Goal: Task Accomplishment & Management: Manage account settings

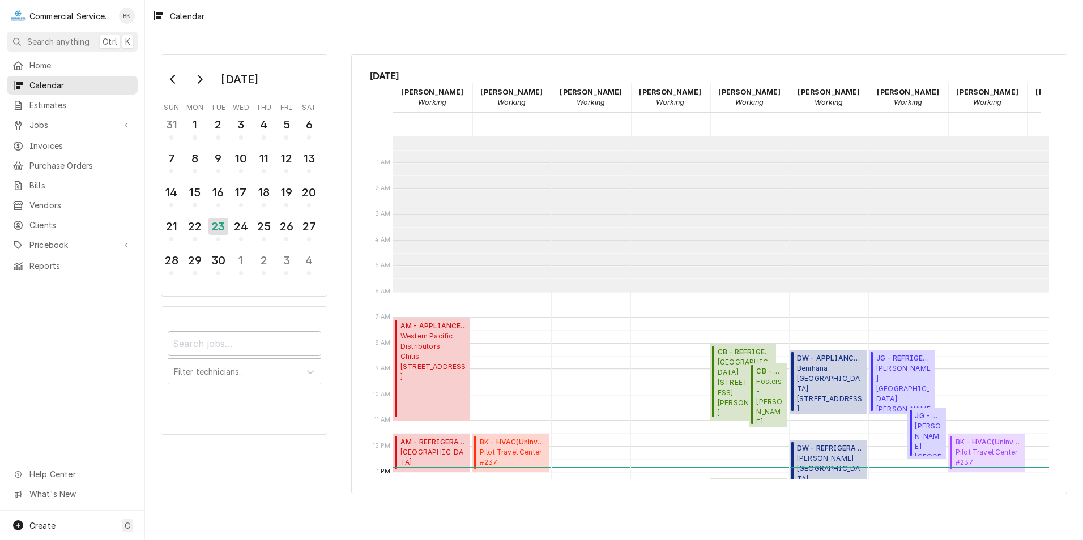
scroll to position [155, 0]
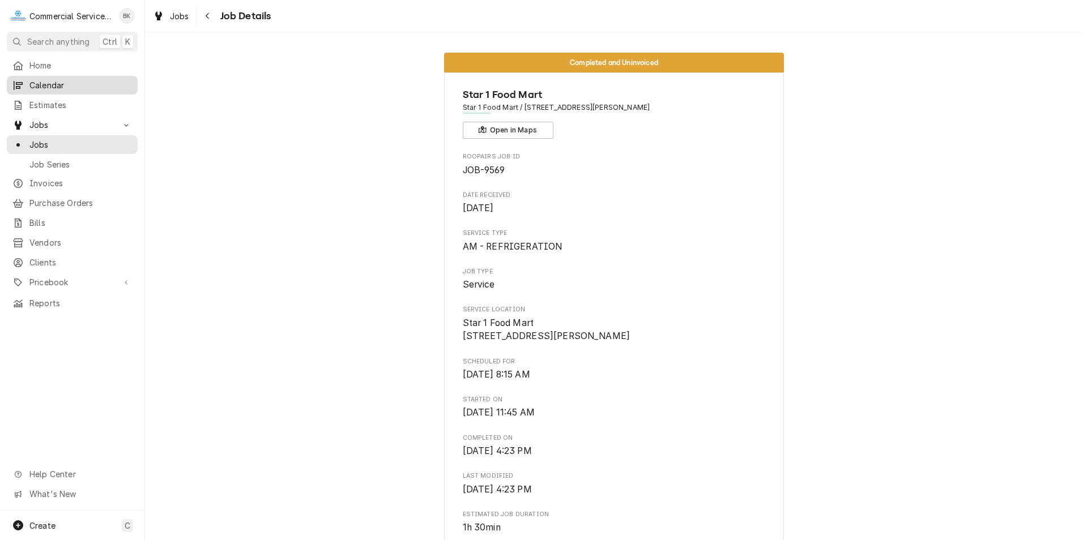
click at [68, 84] on span "Calendar" at bounding box center [80, 85] width 103 height 12
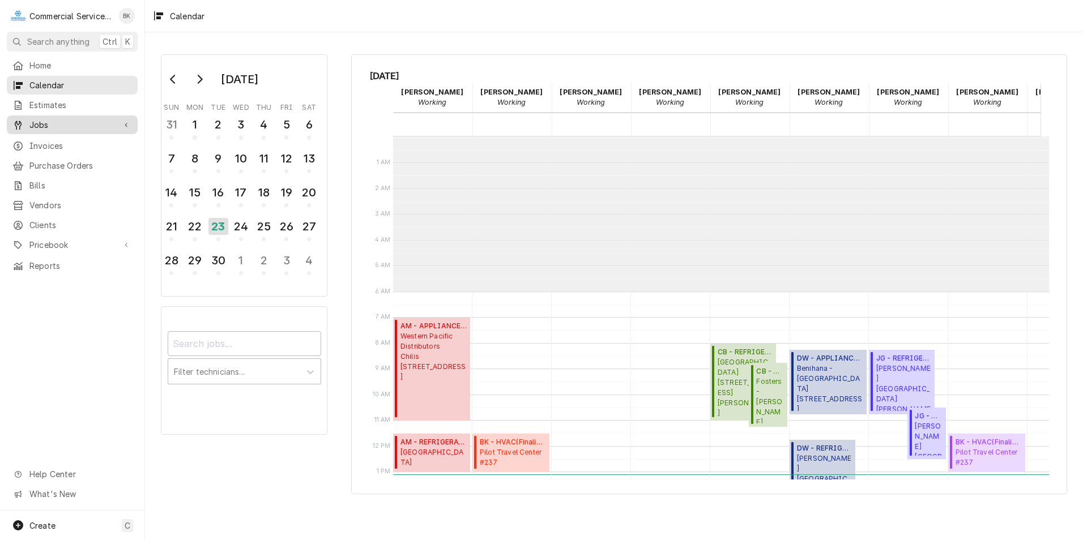
scroll to position [155, 0]
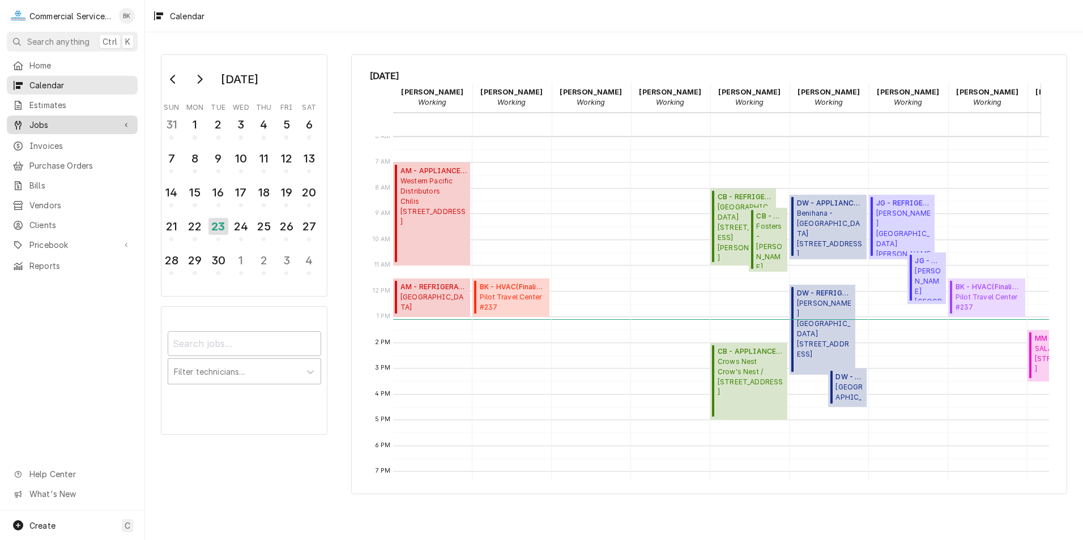
click at [50, 120] on span "Jobs" at bounding box center [72, 125] width 86 height 12
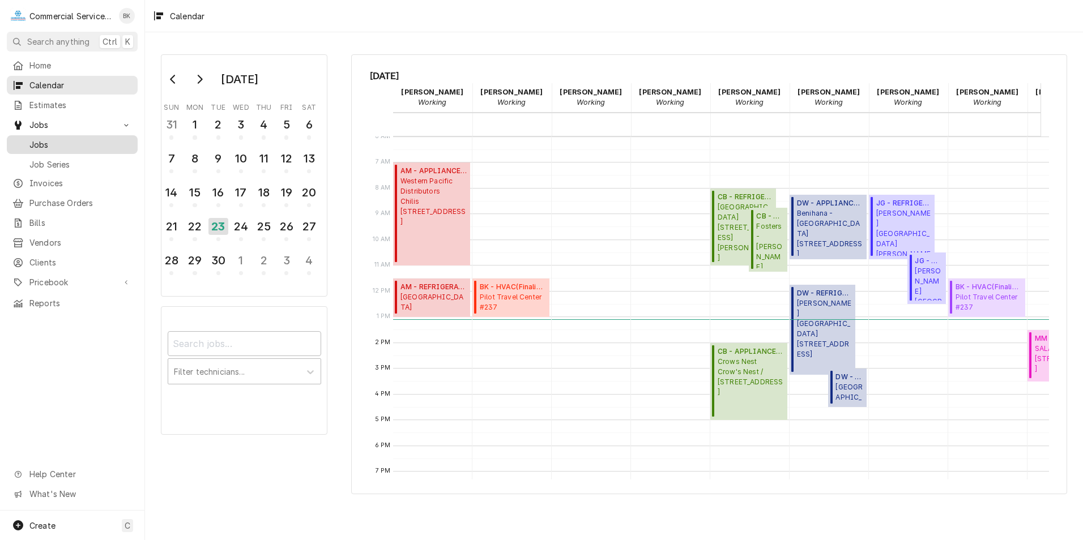
click at [49, 139] on span "Jobs" at bounding box center [80, 145] width 103 height 12
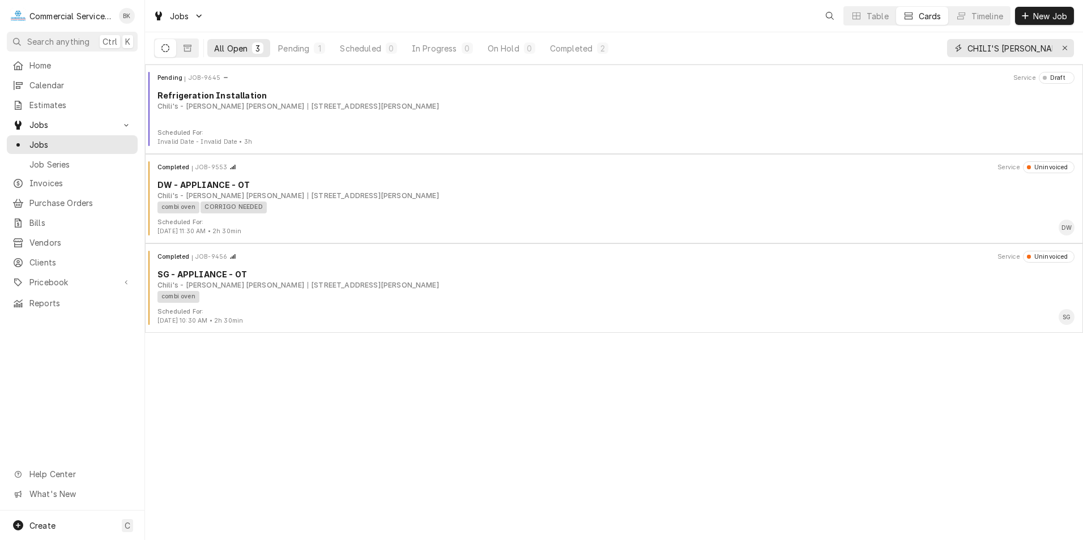
click at [1064, 47] on icon "Erase input" at bounding box center [1065, 48] width 6 height 8
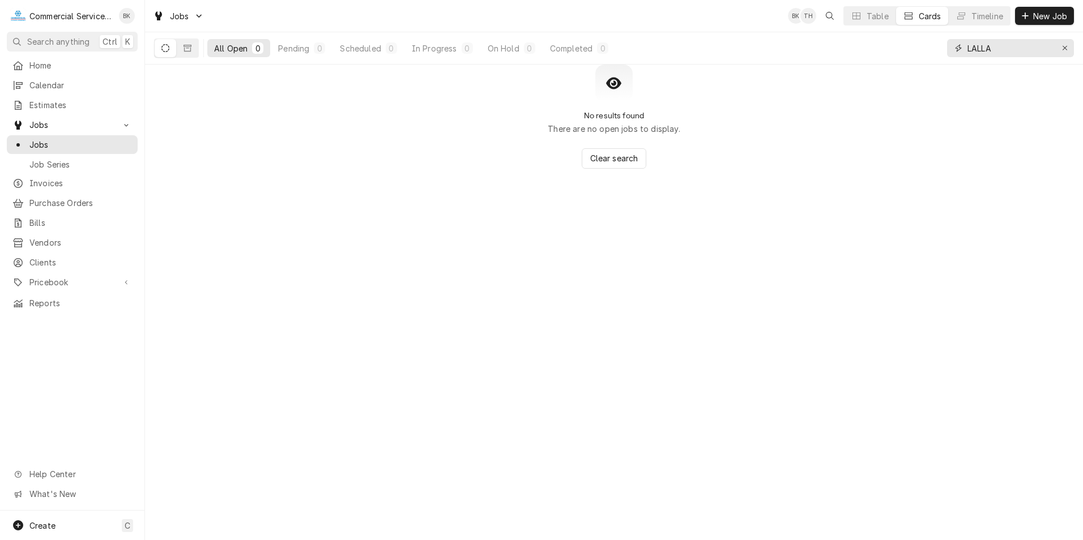
drag, startPoint x: 1009, startPoint y: 44, endPoint x: 885, endPoint y: 53, distance: 124.9
click at [885, 53] on div "All Open 0 Pending 0 Scheduled 0 In Progress 0 On Hold 0 Completed 0 LALLA" at bounding box center [614, 48] width 920 height 32
type input "OCEANSIDE"
click at [191, 53] on button "Dynamic Content Wrapper" at bounding box center [188, 48] width 22 height 18
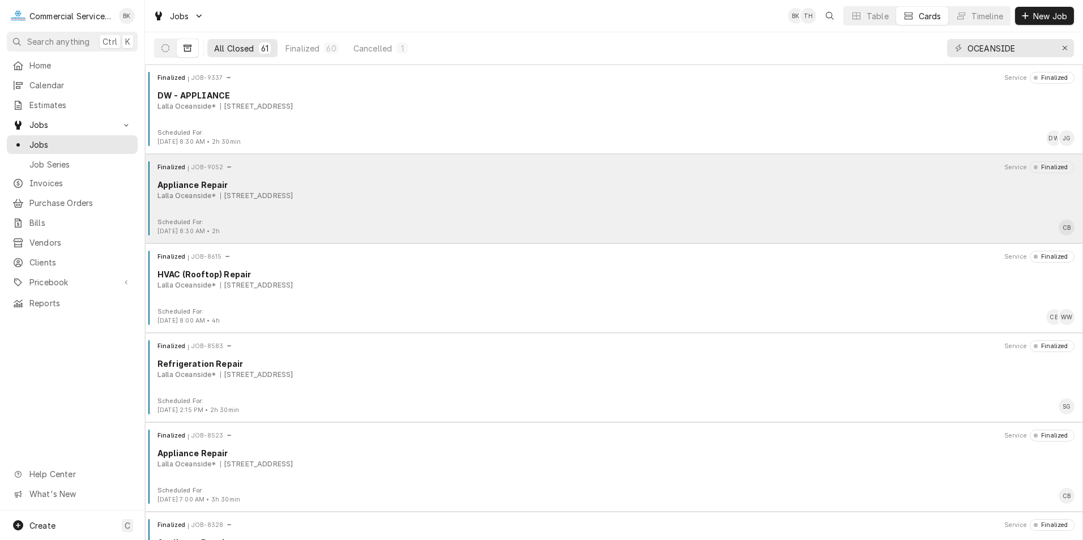
click at [293, 199] on div "654 Cannery Row, Monterey, CA 93940" at bounding box center [256, 196] width 73 height 10
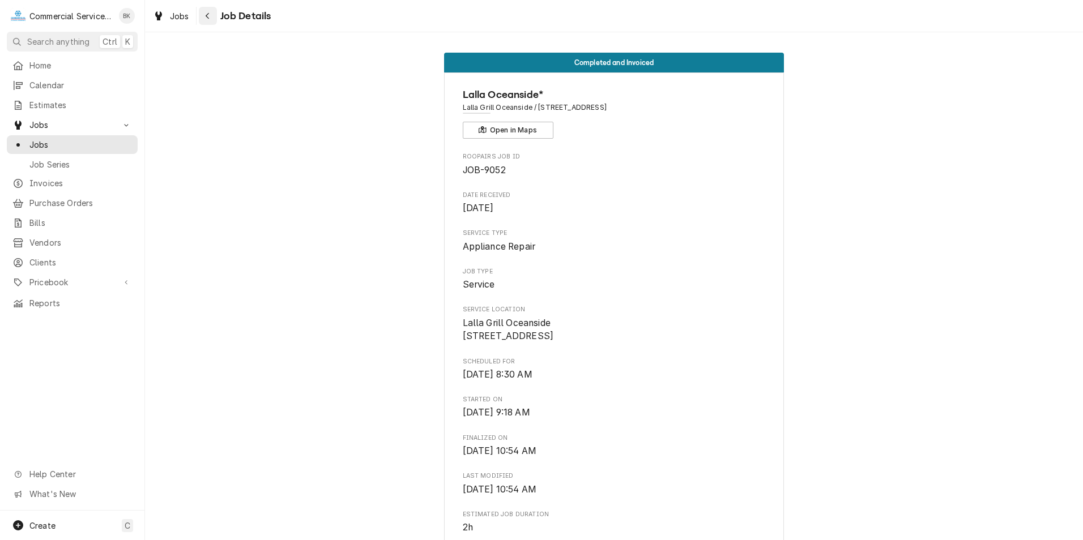
click at [203, 19] on div "Navigate back" at bounding box center [207, 15] width 11 height 11
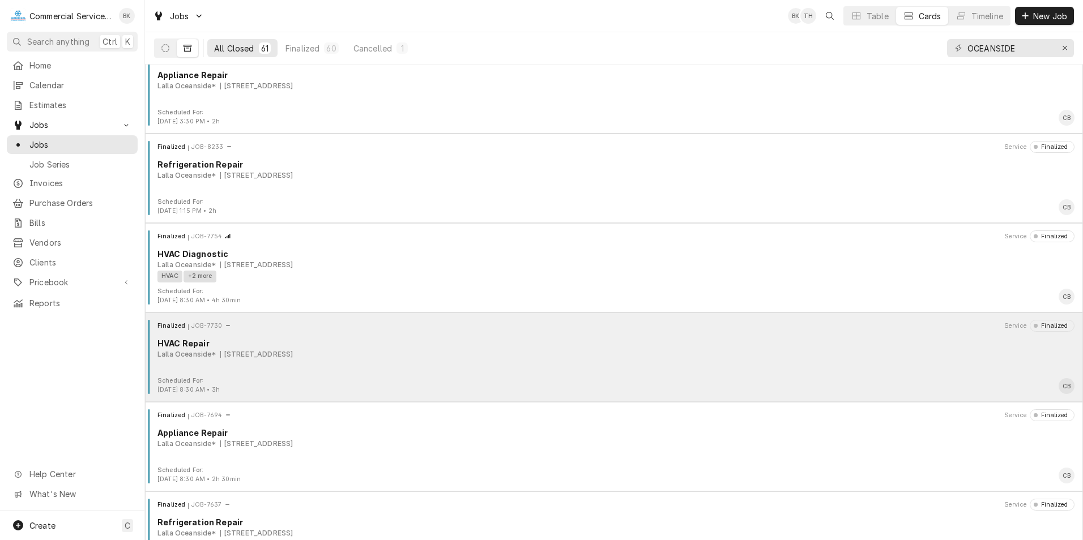
scroll to position [566, 0]
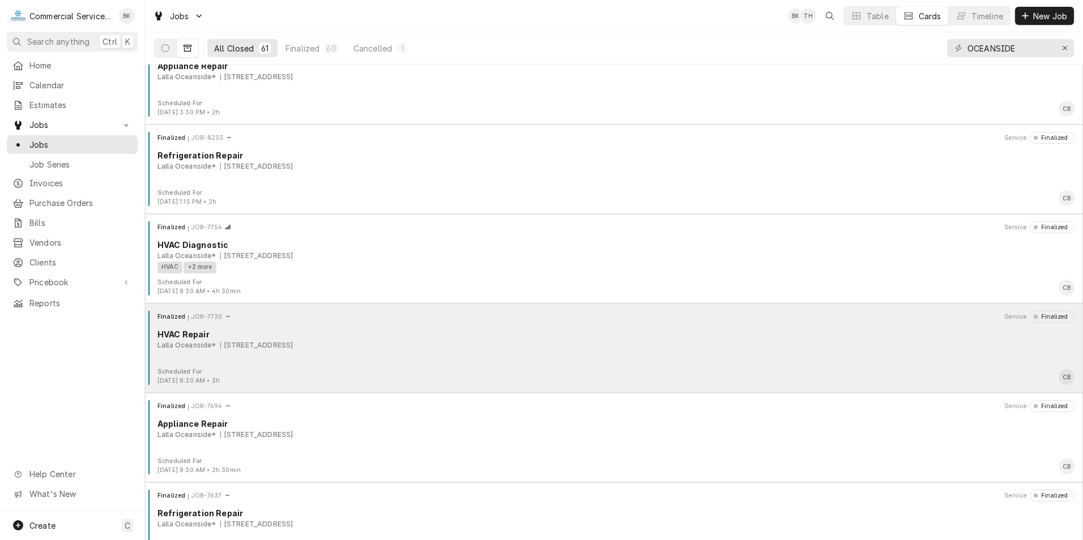
click at [364, 331] on div "HVAC Repair" at bounding box center [615, 335] width 917 height 12
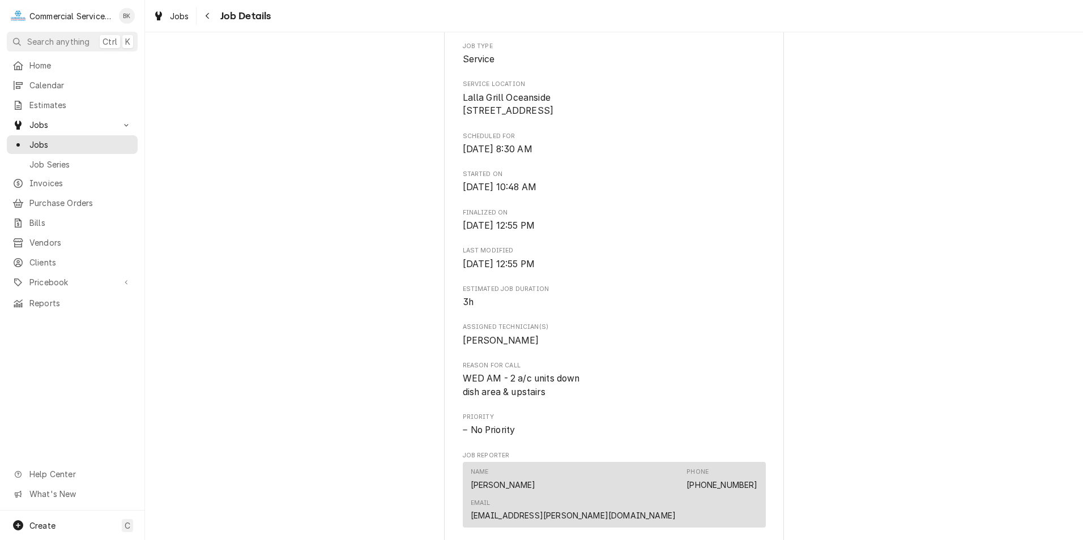
scroll to position [227, 0]
click at [46, 67] on span "Home" at bounding box center [80, 65] width 103 height 12
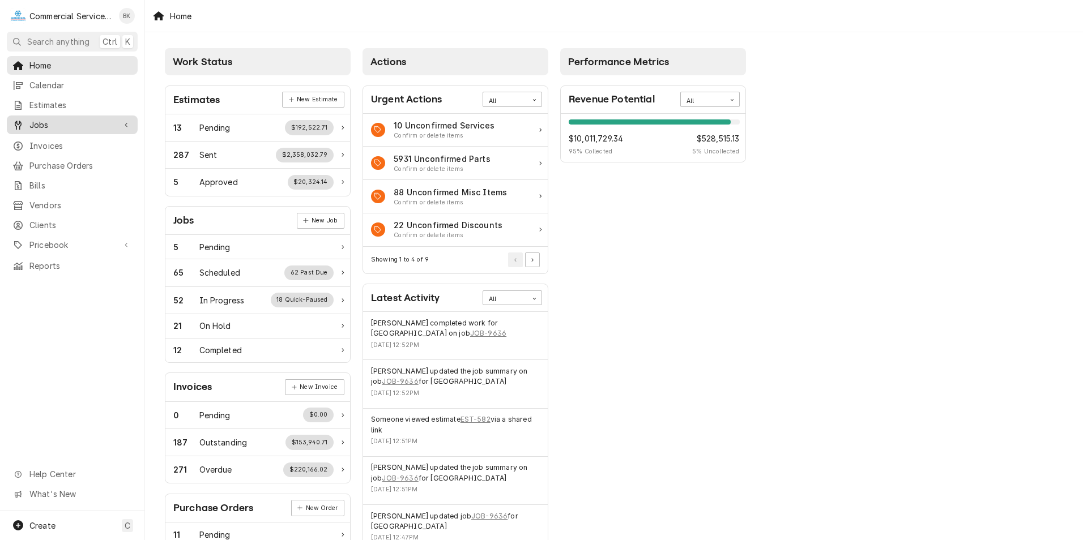
click at [64, 120] on span "Jobs" at bounding box center [72, 125] width 86 height 12
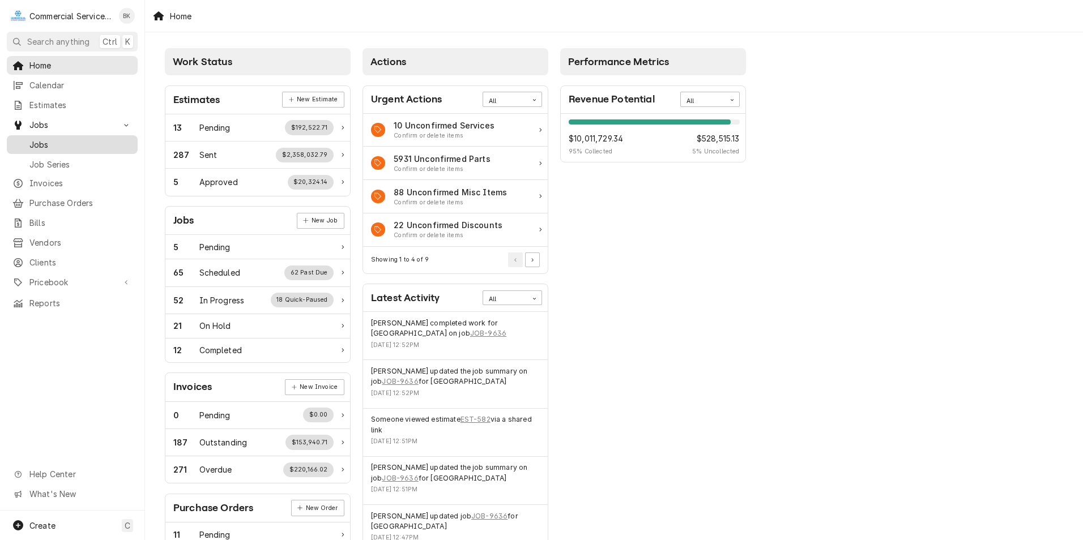
click at [69, 140] on span "Jobs" at bounding box center [80, 145] width 103 height 12
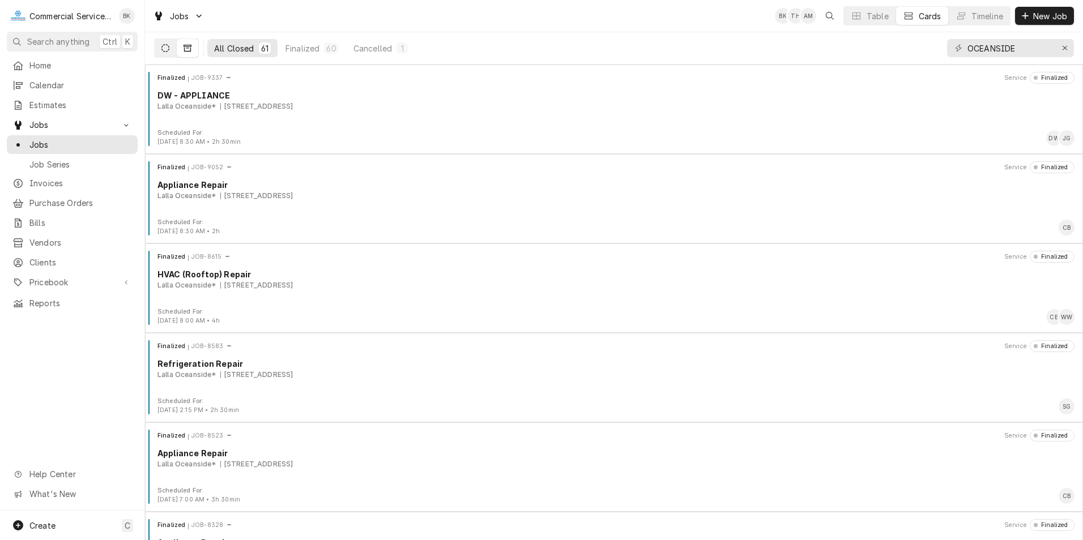
click at [169, 45] on button "Dynamic Content Wrapper" at bounding box center [166, 48] width 22 height 18
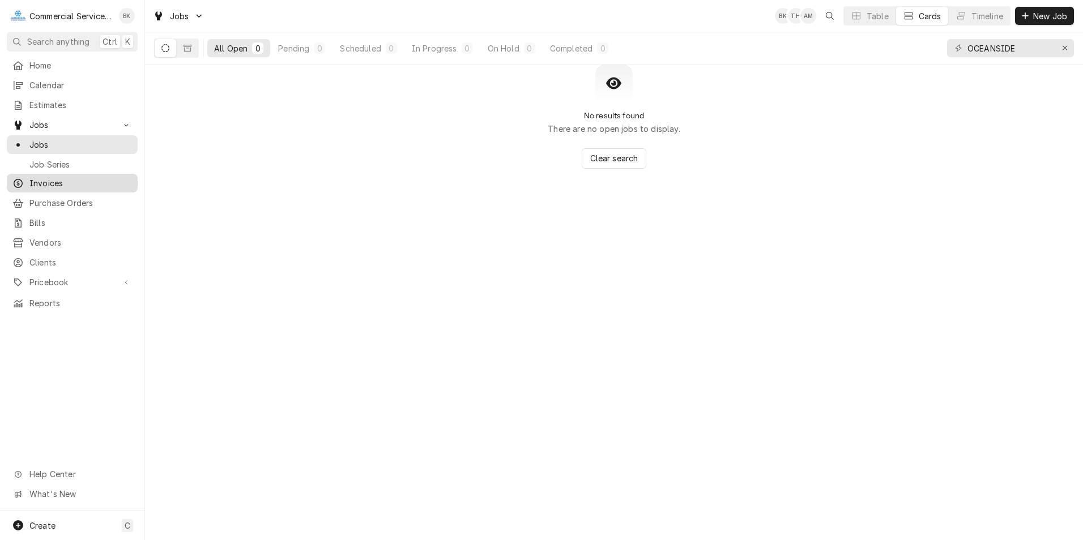
click at [52, 181] on span "Invoices" at bounding box center [80, 183] width 103 height 12
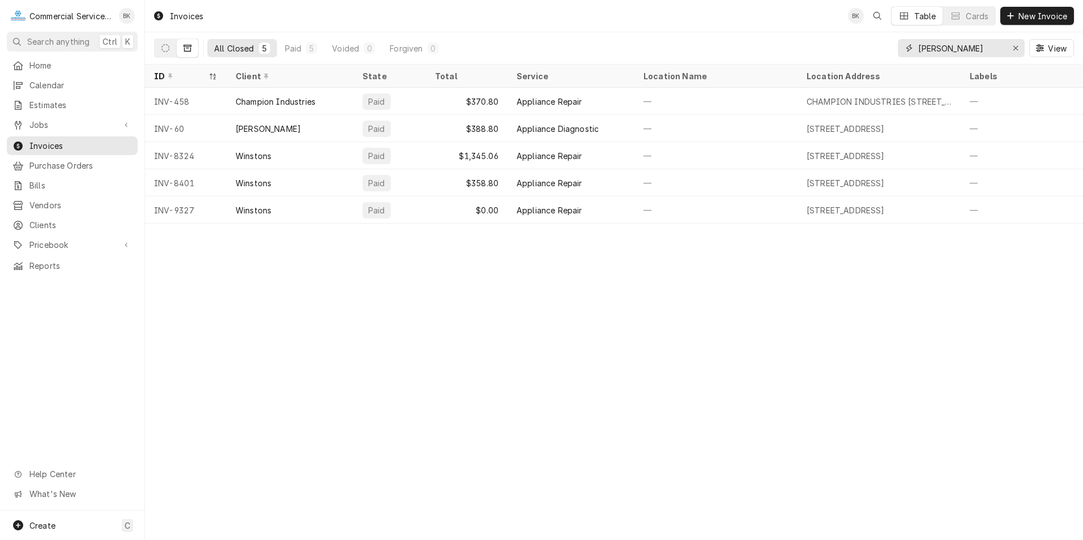
click at [1013, 41] on button "Erase input" at bounding box center [1015, 48] width 18 height 18
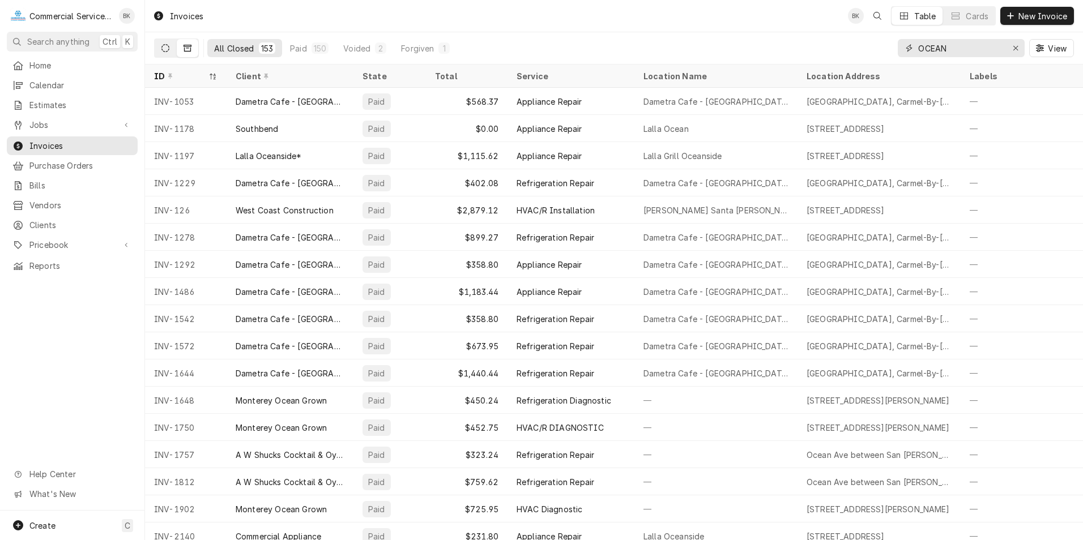
type input "OCEAN"
click at [165, 42] on button "Dynamic Content Wrapper" at bounding box center [166, 48] width 22 height 18
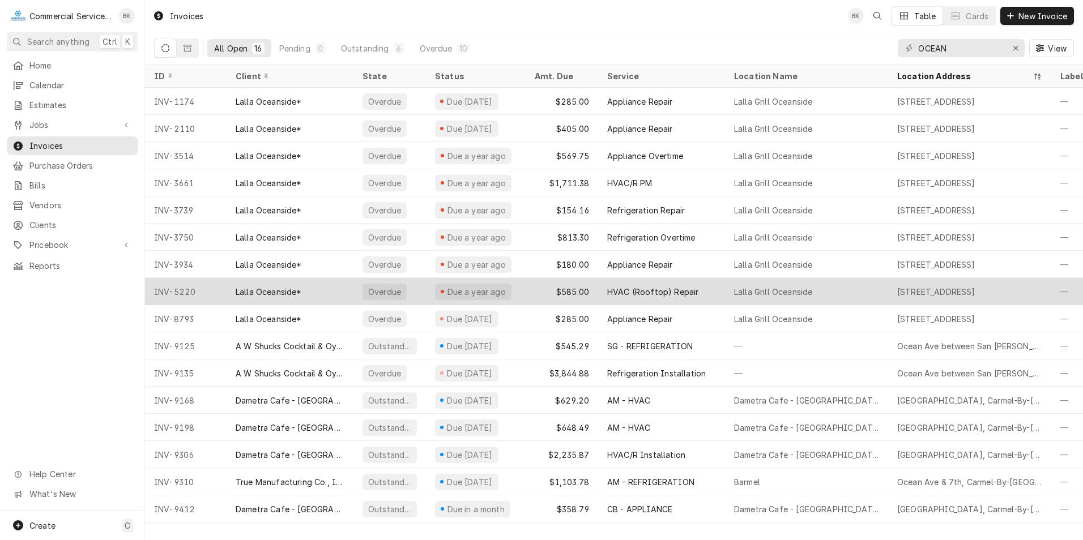
click at [528, 287] on div "$585.00" at bounding box center [562, 291] width 72 height 27
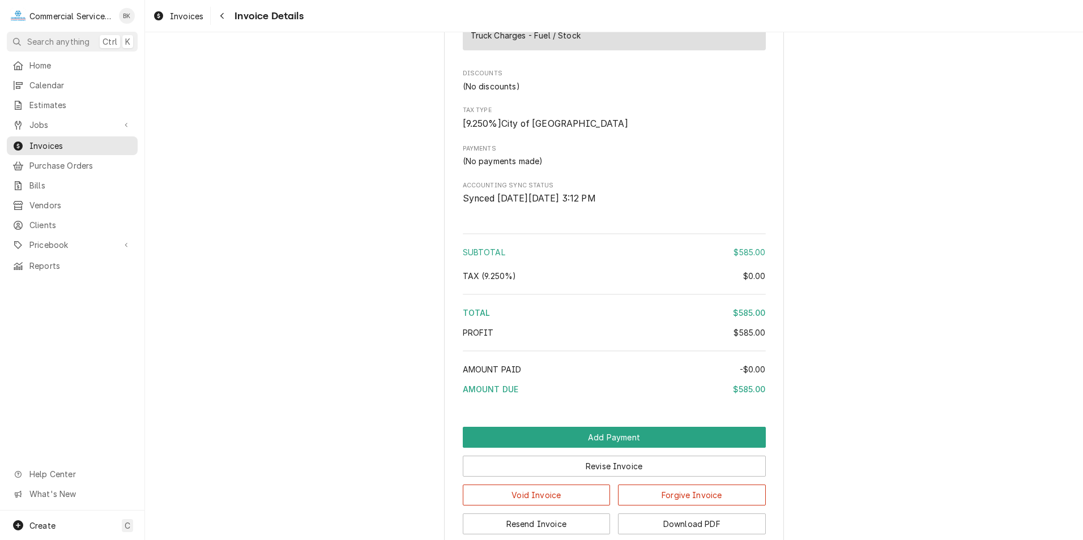
scroll to position [1192, 0]
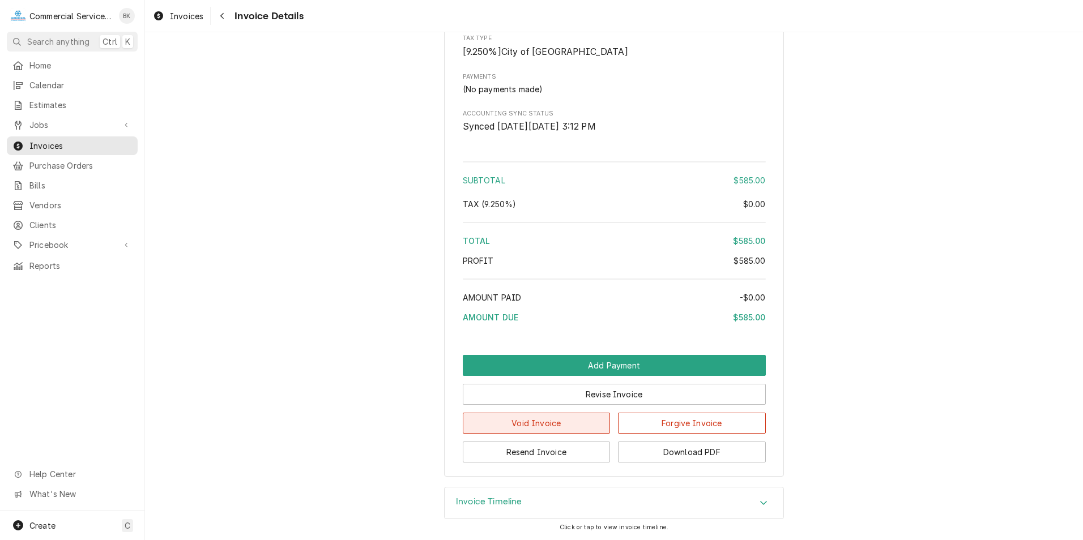
click at [578, 420] on button "Void Invoice" at bounding box center [537, 423] width 148 height 21
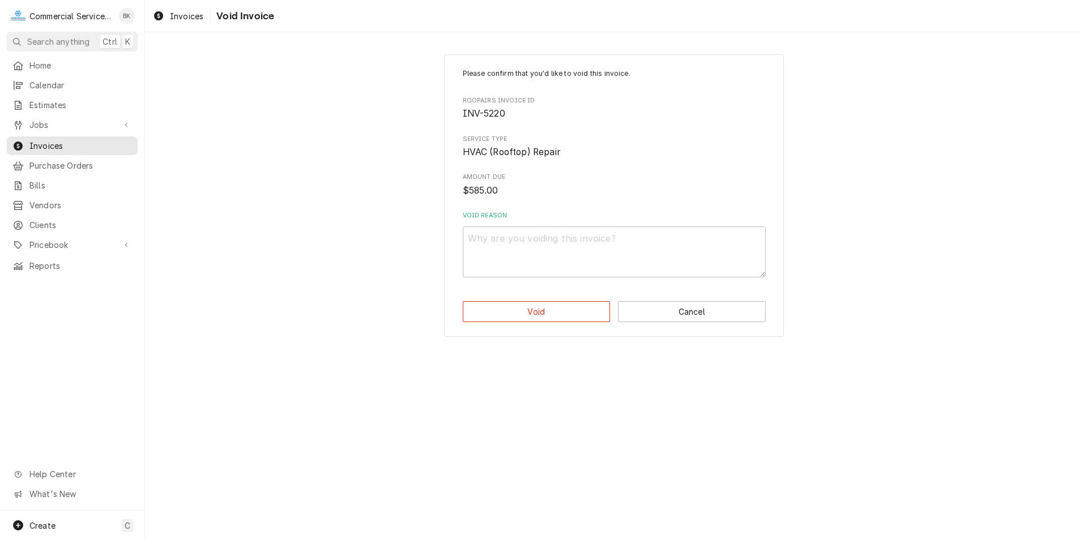
click at [484, 217] on label "Void Reason" at bounding box center [614, 215] width 303 height 9
click at [484, 227] on textarea "Void Reason" at bounding box center [614, 252] width 303 height 51
click at [486, 232] on textarea "Void Reason" at bounding box center [614, 252] width 303 height 51
type textarea "x"
type textarea "L"
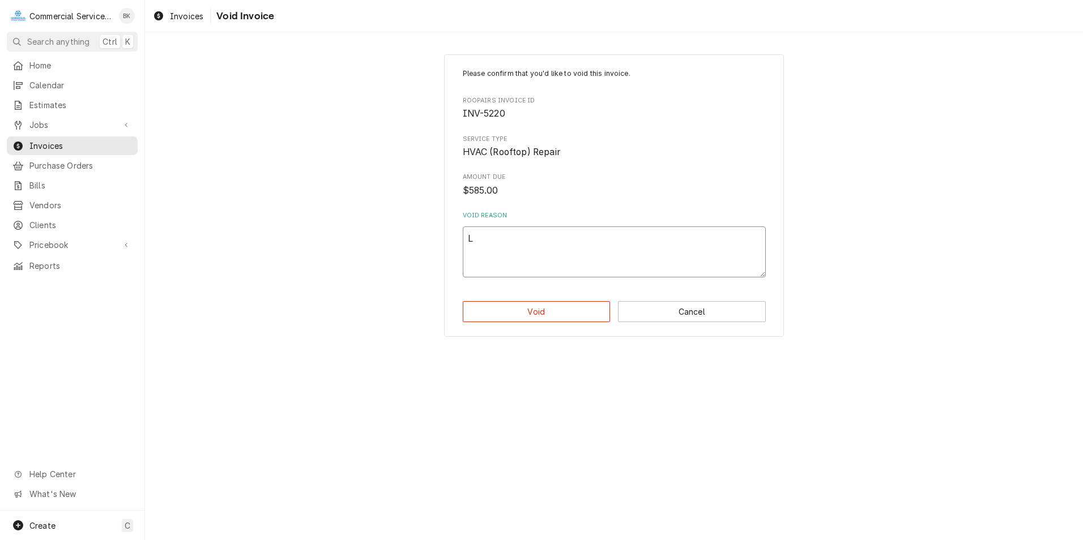
type textarea "x"
type textarea "LA"
type textarea "x"
type textarea "LAC"
type textarea "x"
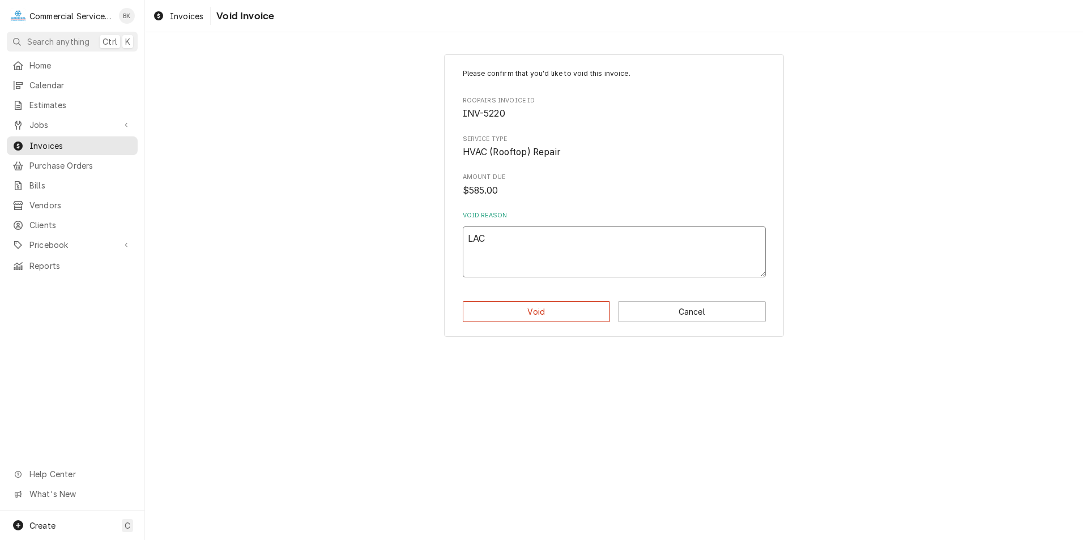
type textarea "LACK"
type textarea "x"
type textarea "LACK"
type textarea "x"
type textarea "LACK O"
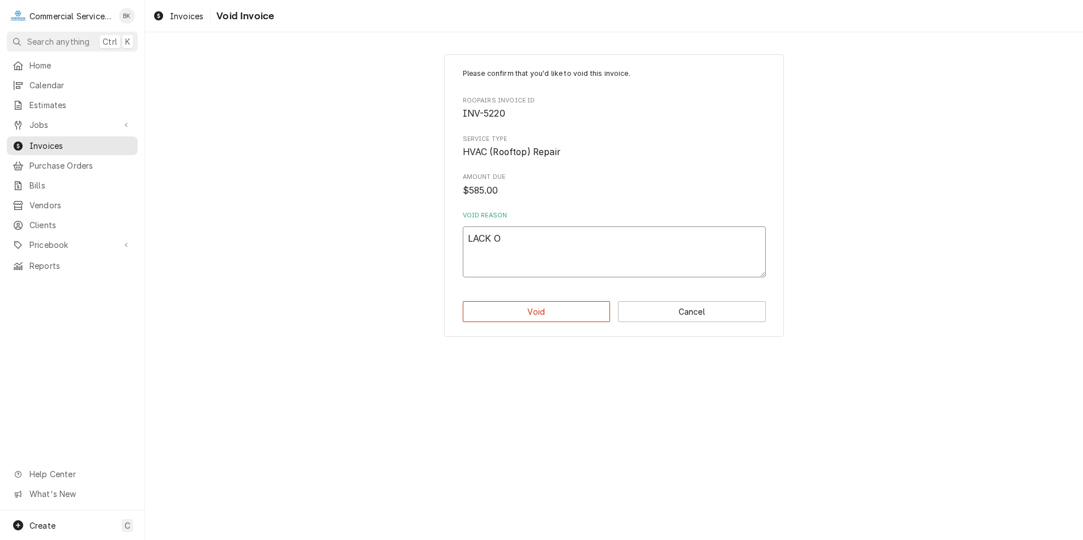
type textarea "x"
type textarea "LACK OF"
type textarea "x"
type textarea "LACK OF"
type textarea "x"
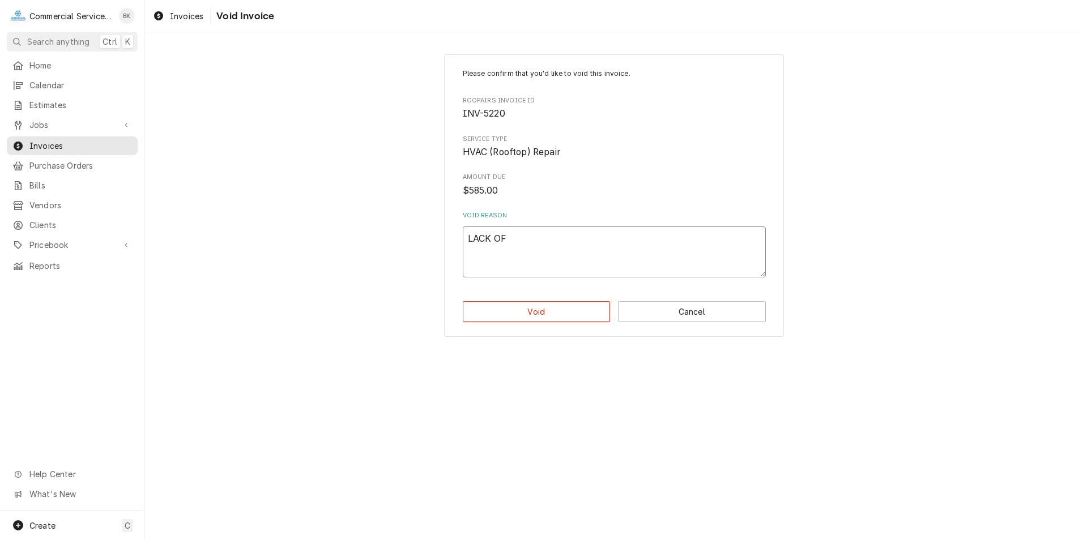
type textarea "LACK OF I"
type textarea "x"
type textarea "LACK OF IN"
type textarea "x"
type textarea "LACK OF INF"
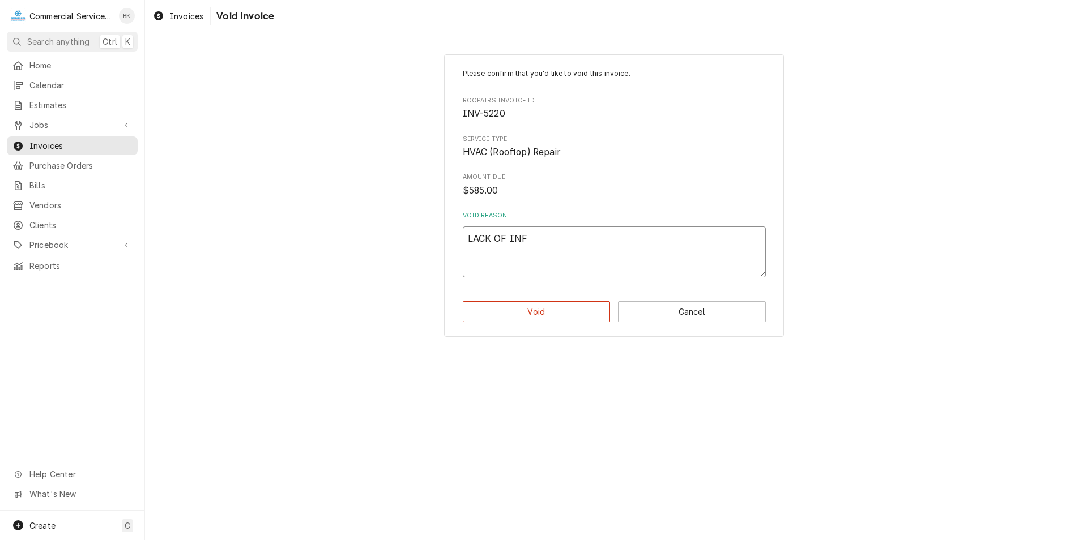
type textarea "x"
type textarea "LACK OF INFO"
type textarea "x"
type textarea "LACK OF INFOR"
type textarea "x"
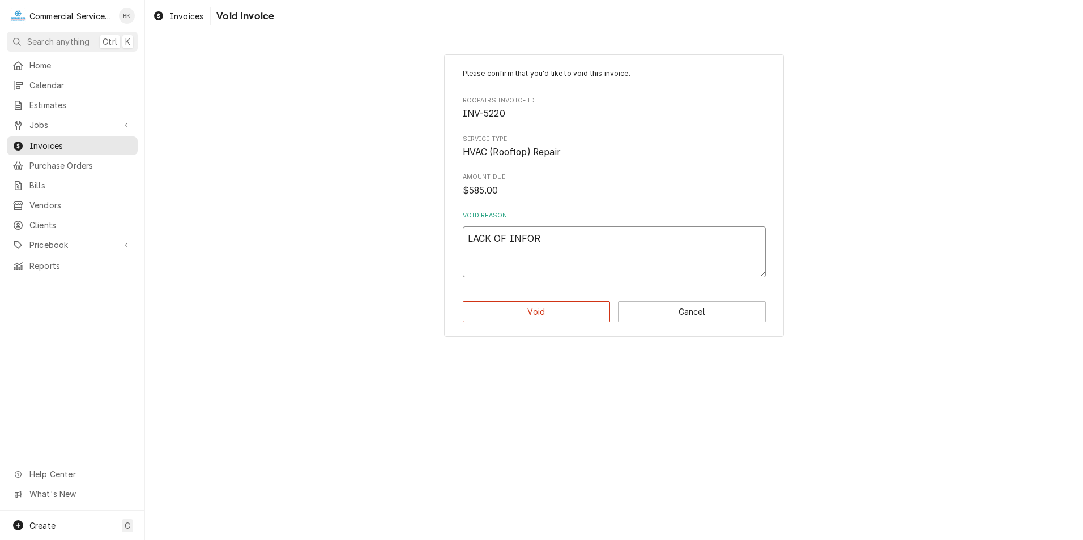
type textarea "LACK OF INFORM"
type textarea "x"
type textarea "LACK OF INFORMA"
type textarea "x"
type textarea "LACK OF INFORMAT"
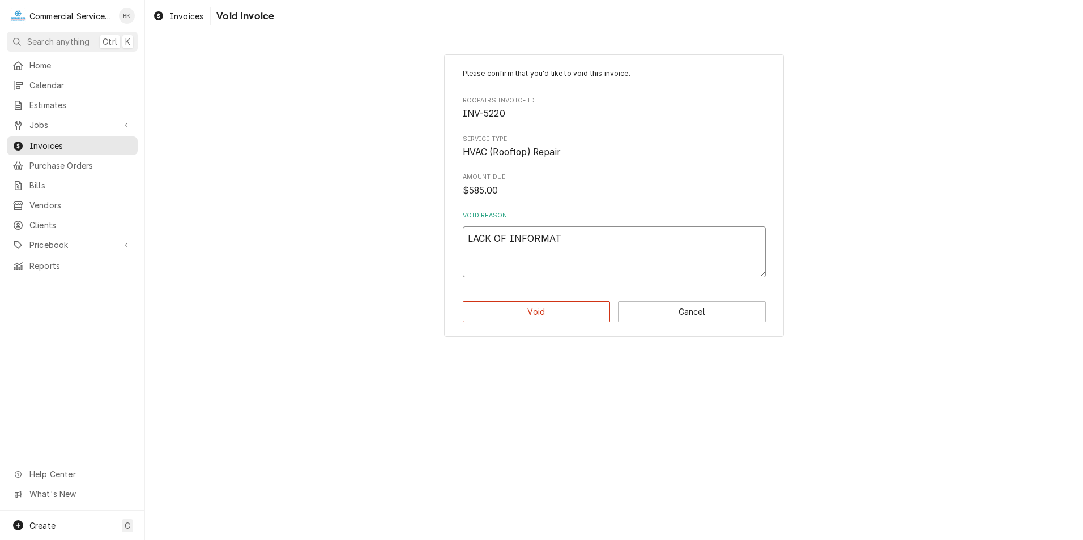
type textarea "x"
type textarea "LACK OF INFORMATI"
type textarea "x"
type textarea "LACK OF INFORMATIO"
type textarea "x"
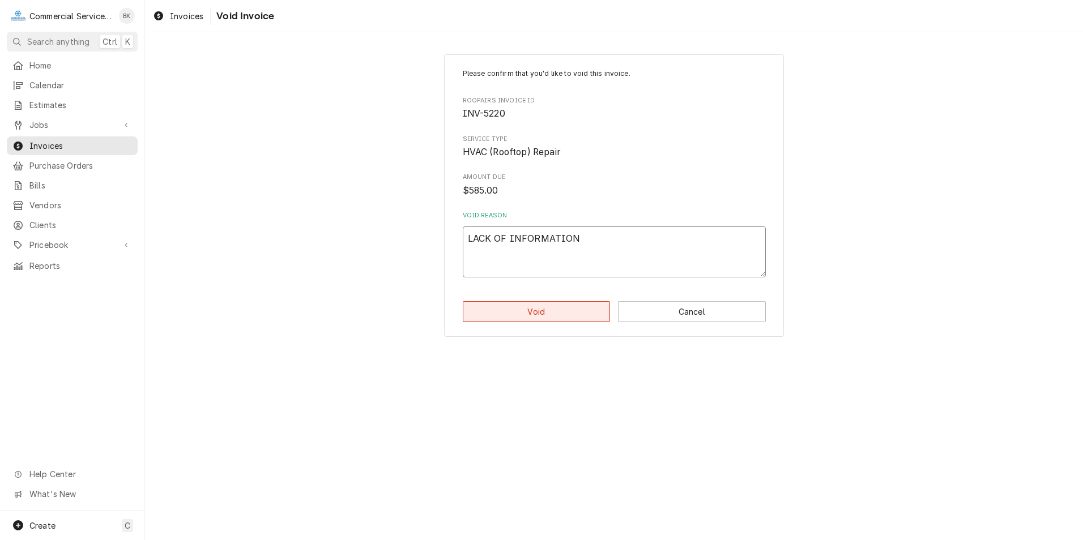
type textarea "LACK OF INFORMATION"
click at [546, 318] on button "Void" at bounding box center [537, 311] width 148 height 21
type textarea "x"
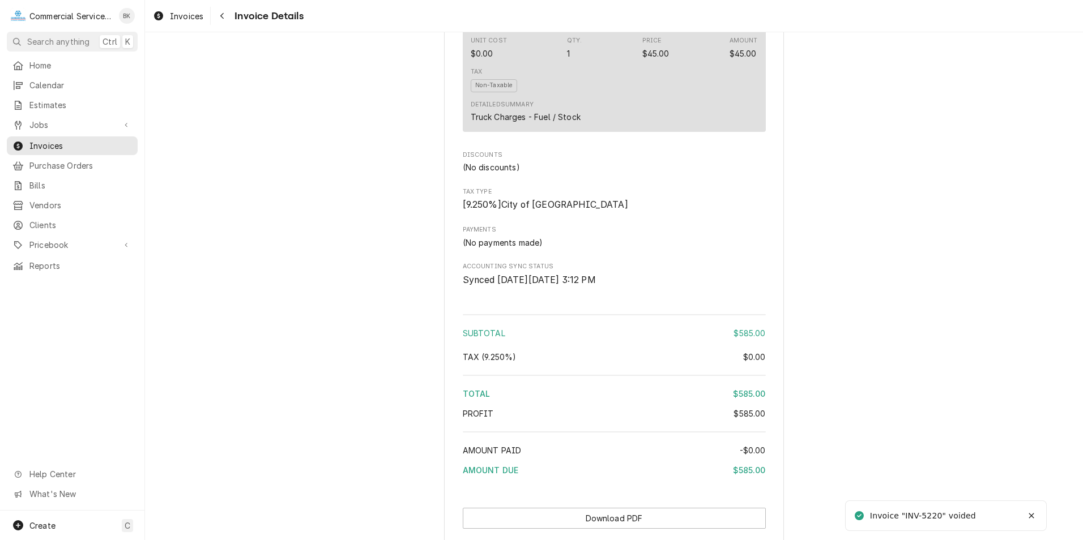
scroll to position [1144, 0]
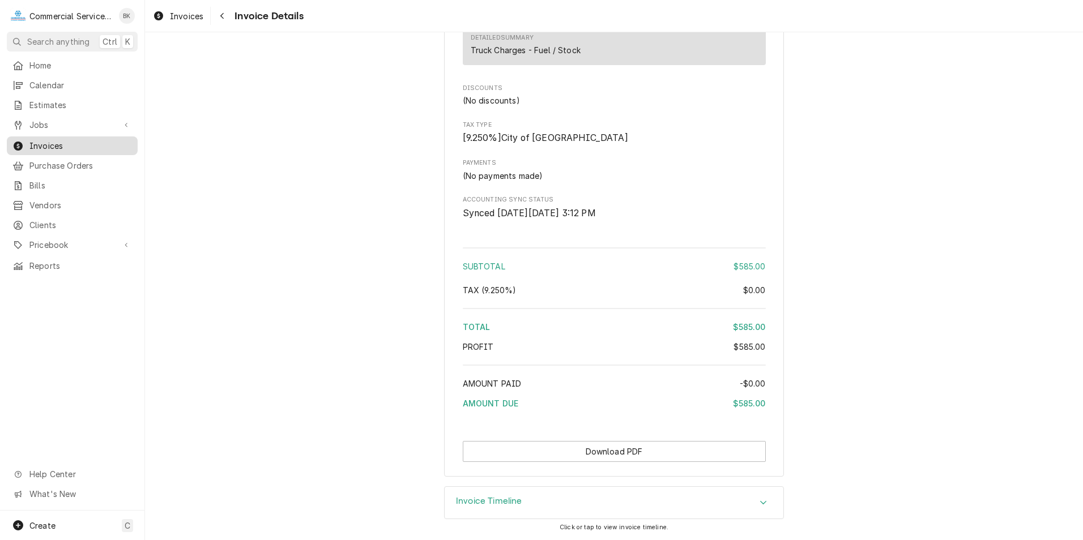
click at [100, 136] on link "Invoices" at bounding box center [72, 145] width 131 height 19
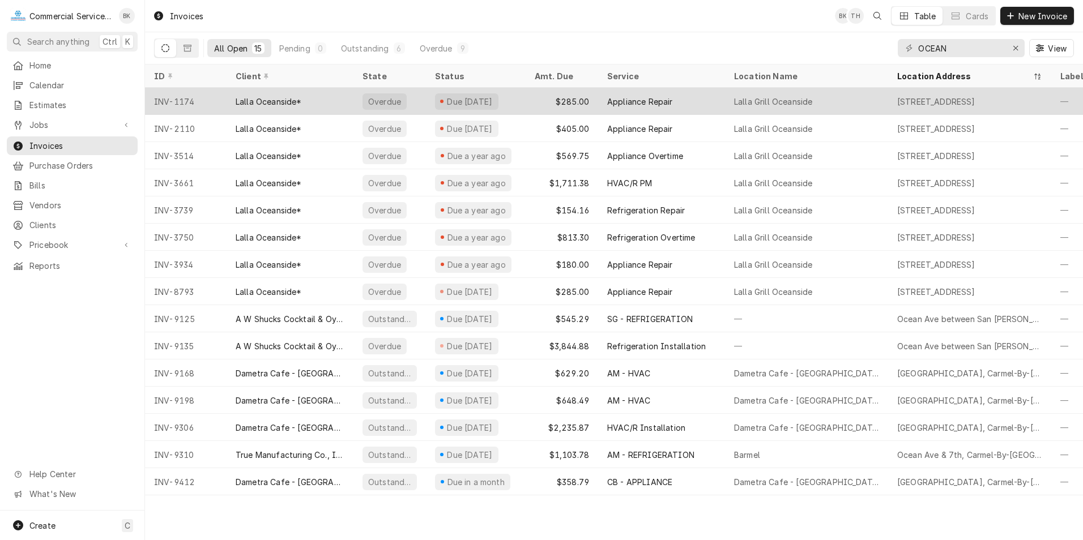
click at [538, 104] on div "$285.00" at bounding box center [562, 101] width 72 height 27
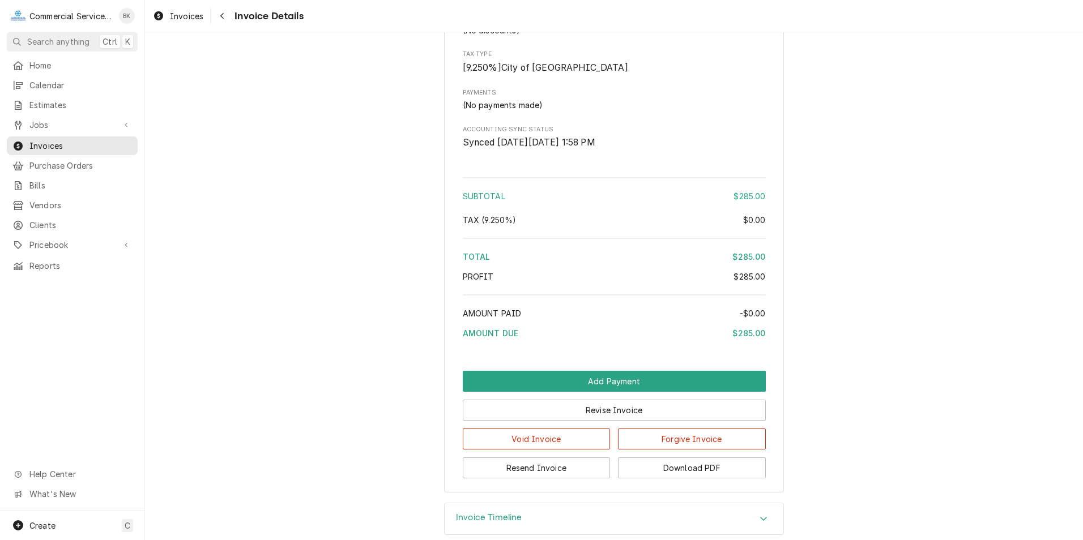
scroll to position [1157, 0]
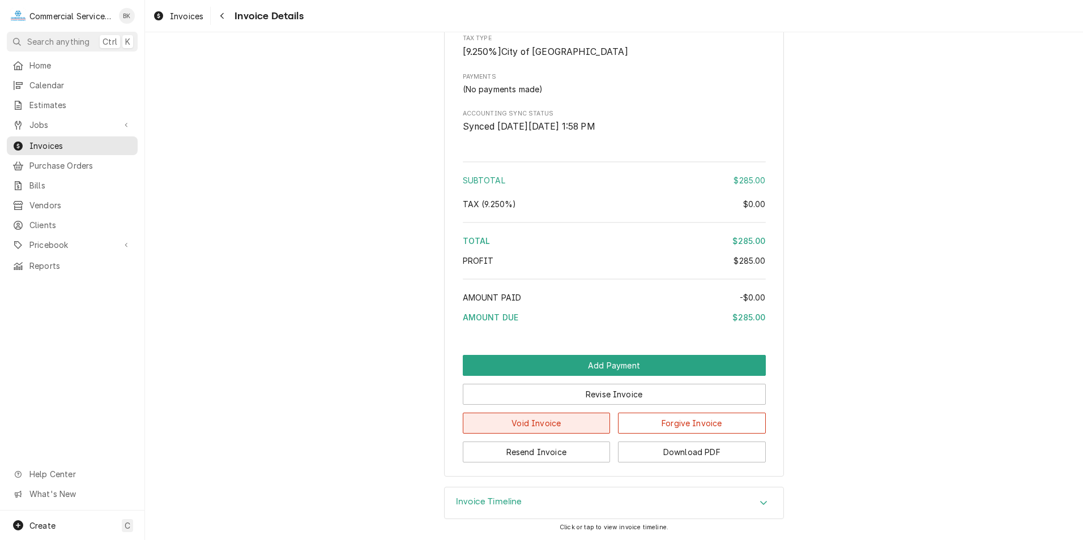
click at [534, 421] on button "Void Invoice" at bounding box center [537, 423] width 148 height 21
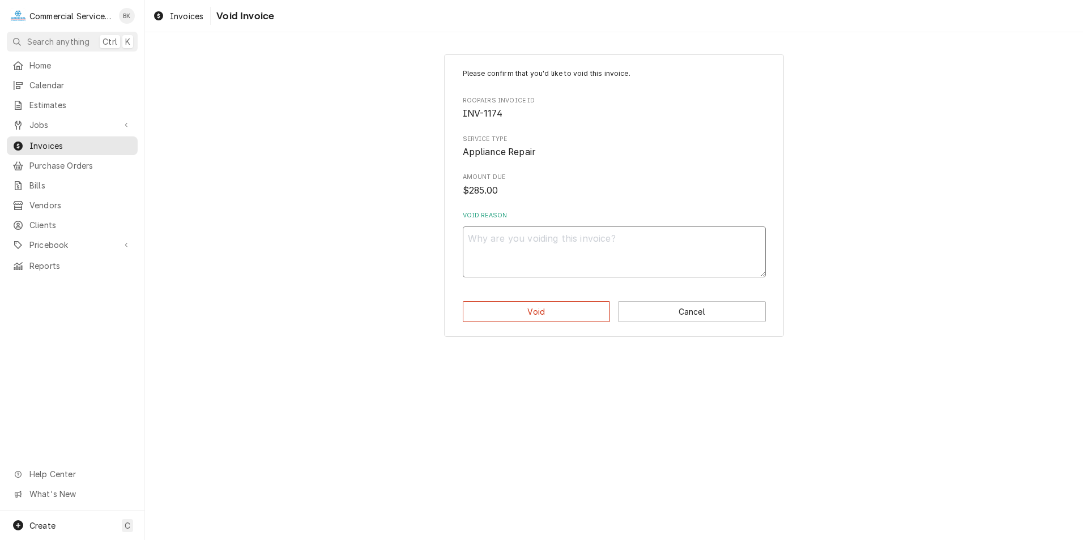
click at [535, 252] on textarea "Void Reason" at bounding box center [614, 252] width 303 height 51
type textarea "x"
type textarea "V"
type textarea "x"
type textarea "VO"
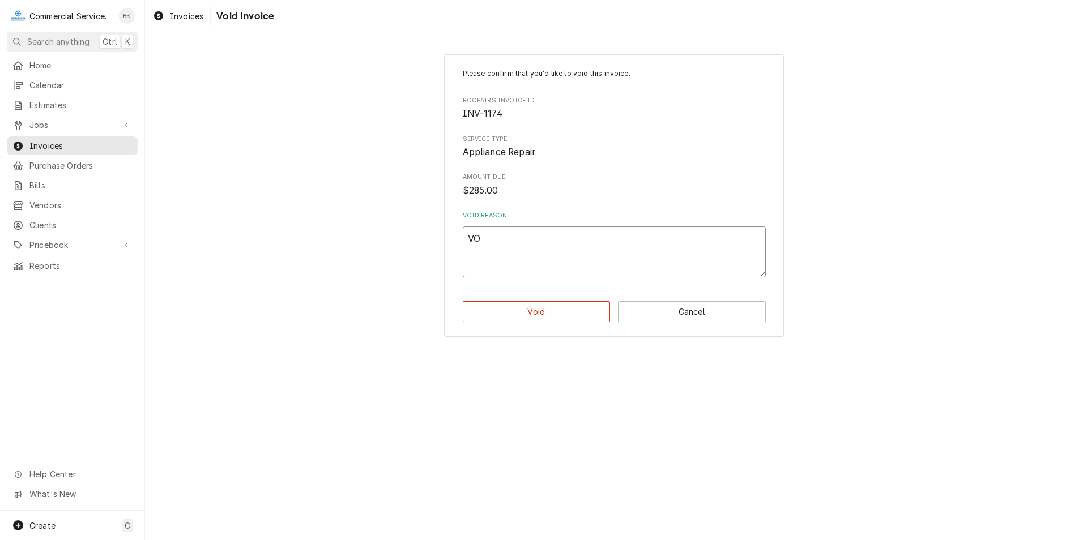
type textarea "x"
type textarea "VOI"
type textarea "x"
type textarea "VOIC"
type textarea "x"
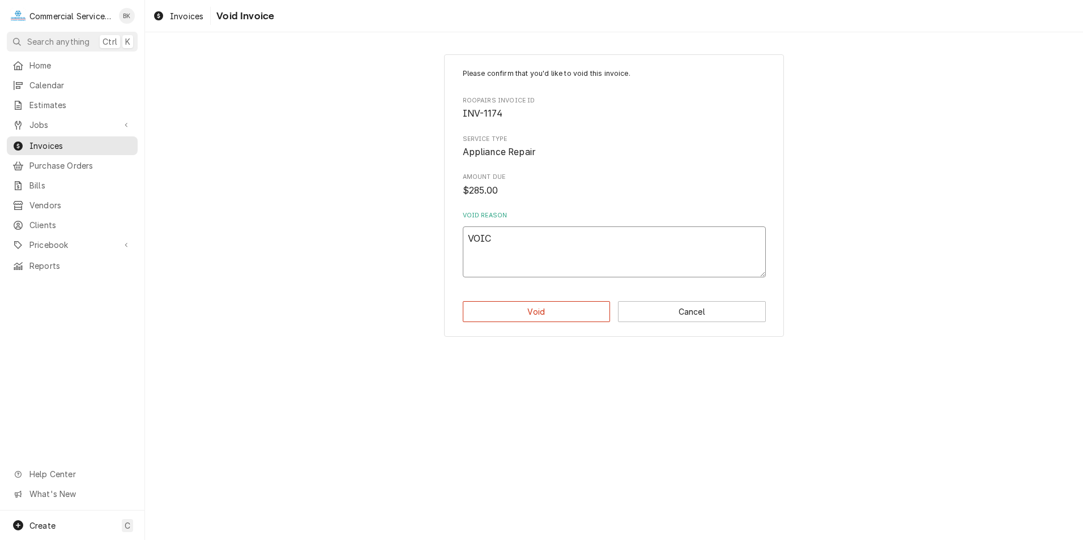
type textarea "VOI"
type textarea "x"
type textarea "VOID"
type textarea "x"
type textarea "VOID"
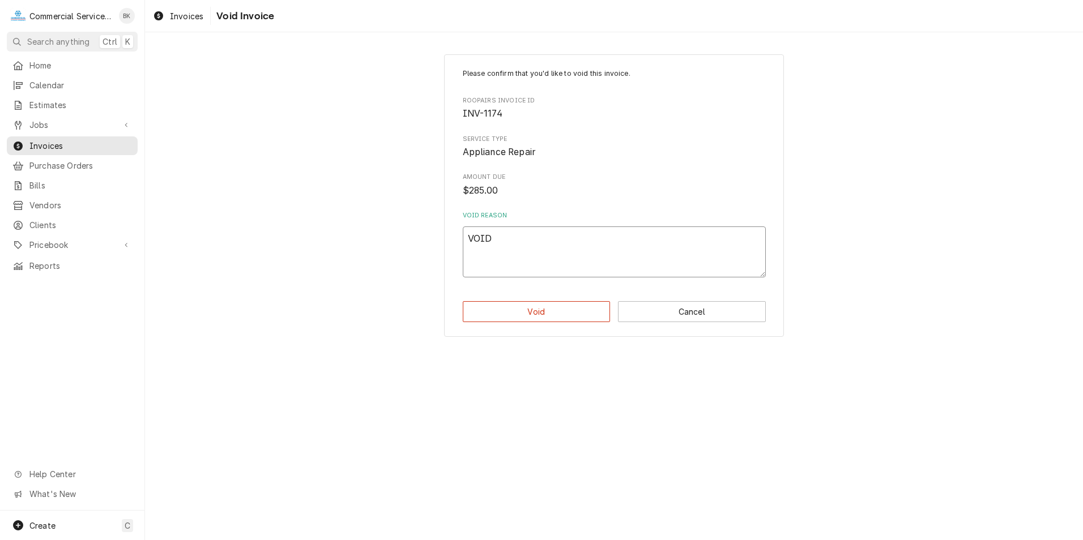
type textarea "x"
type textarea "VOID -"
type textarea "x"
type textarea "VOID -"
type textarea "x"
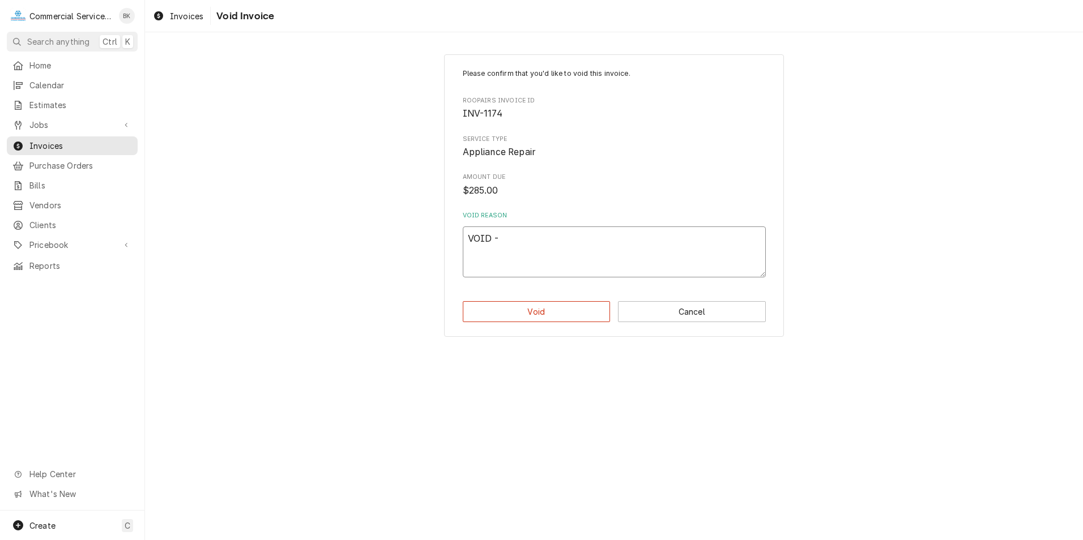
type textarea "VOID - E"
type textarea "x"
type textarea "VOID - EX"
type textarea "x"
type textarea "VOID - EXC"
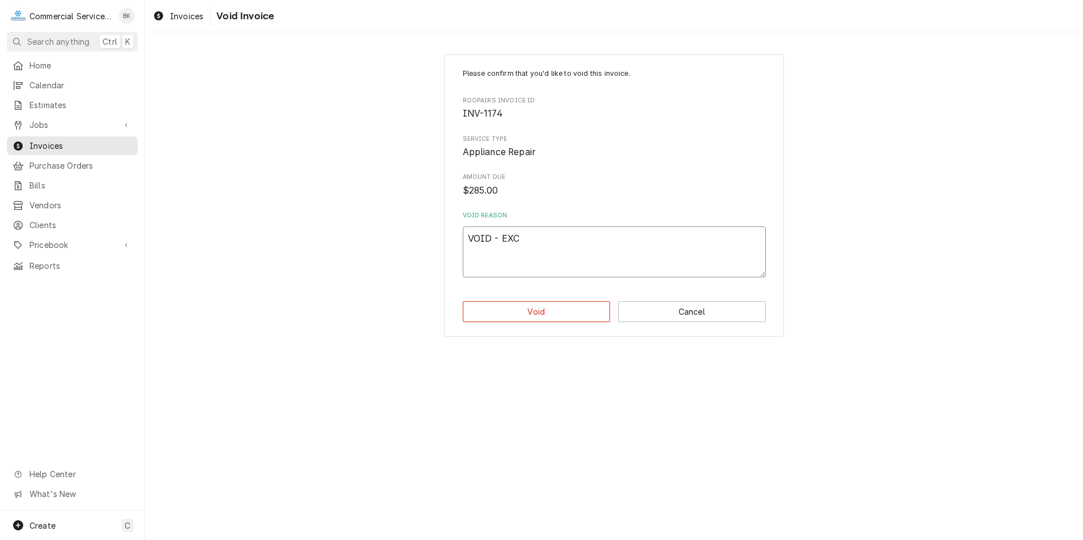
type textarea "x"
type textarea "VOID - EXCE"
type textarea "x"
type textarea "VOID - EXCES"
type textarea "x"
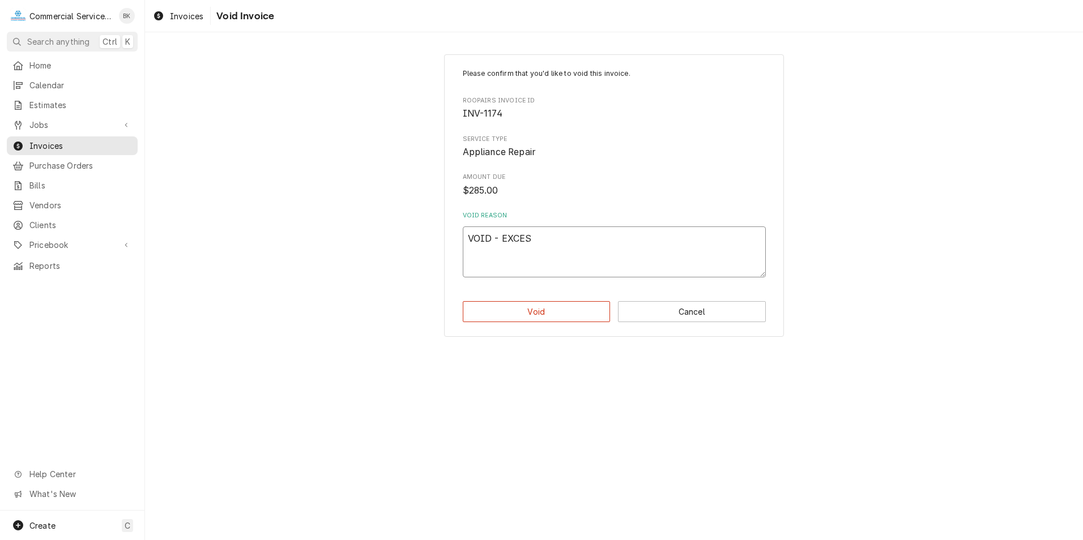
type textarea "VOID - EXCESS"
type textarea "x"
type textarea "VOID - EXCESS"
type textarea "x"
type textarea "VOID - EXCESS I"
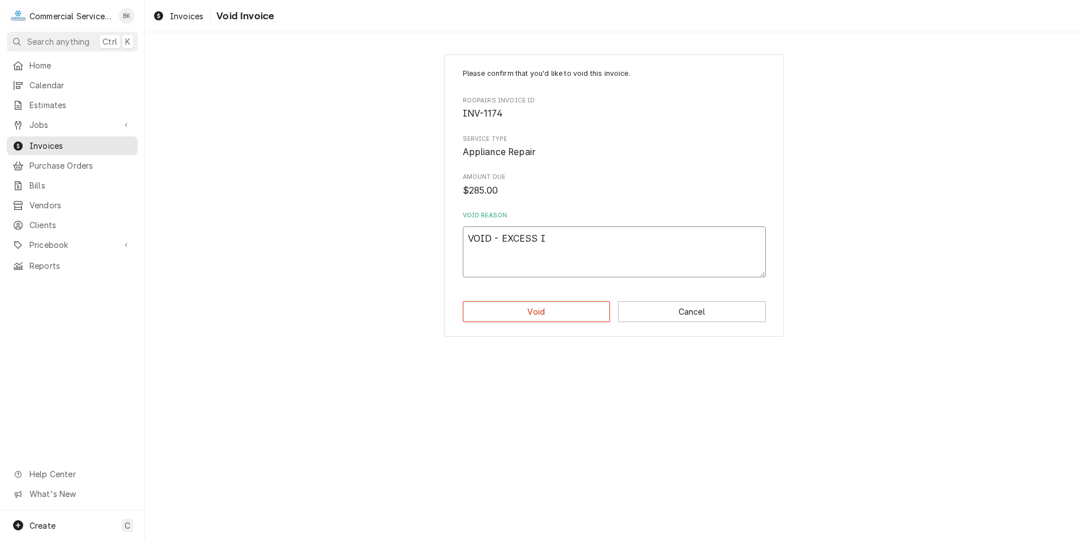
type textarea "x"
type textarea "VOID - EXCESS IN"
type textarea "x"
type textarea "VOID - EXCESS INV"
type textarea "x"
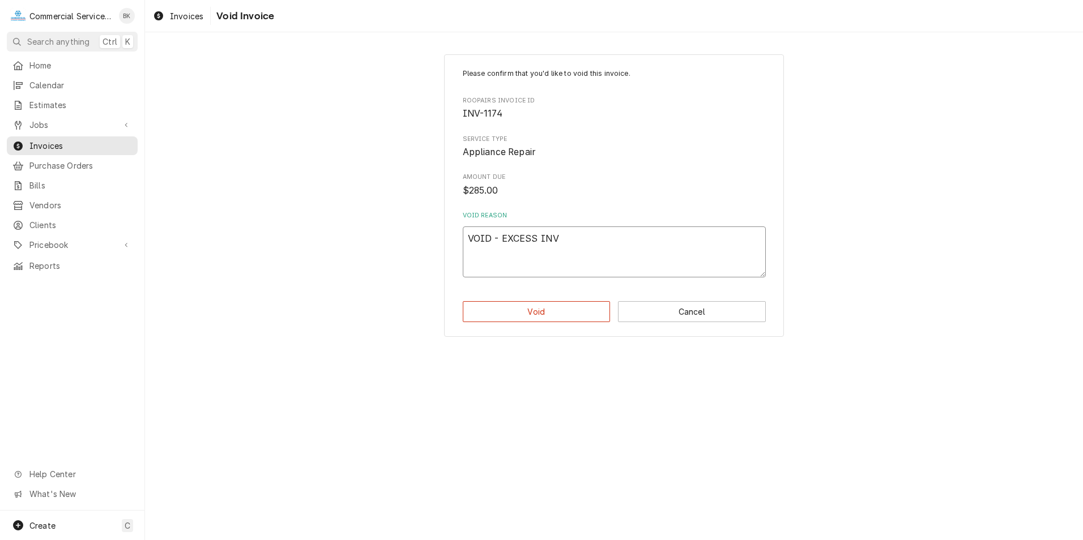
type textarea "VOID - EXCESS INVI"
type textarea "x"
type textarea "VOID - EXCESS INV"
type textarea "x"
type textarea "VOID - EXCESS INVO"
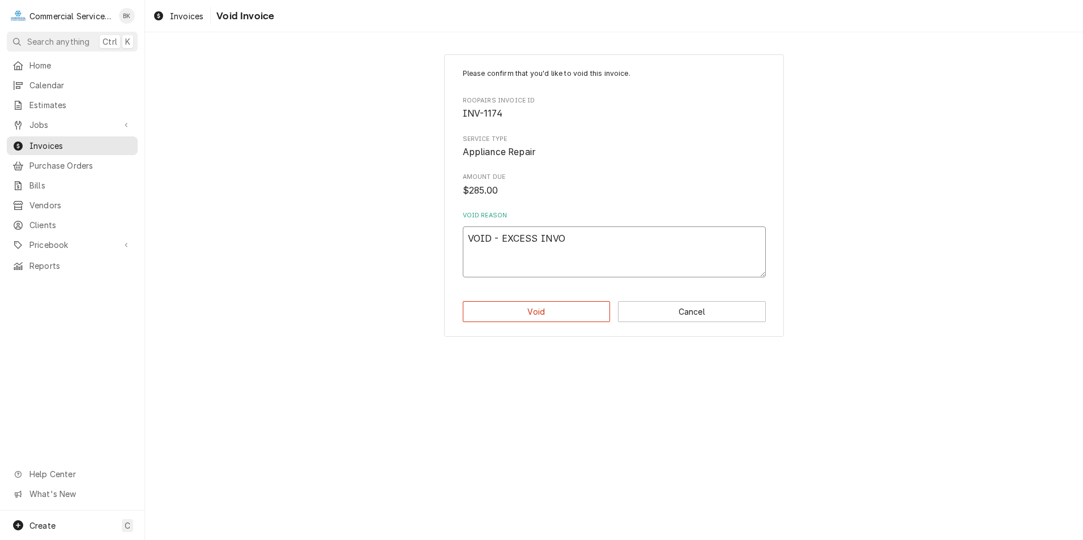
type textarea "x"
type textarea "VOID - EXCESS INVOI"
type textarea "x"
type textarea "VOID - EXCESS INVOIC"
type textarea "x"
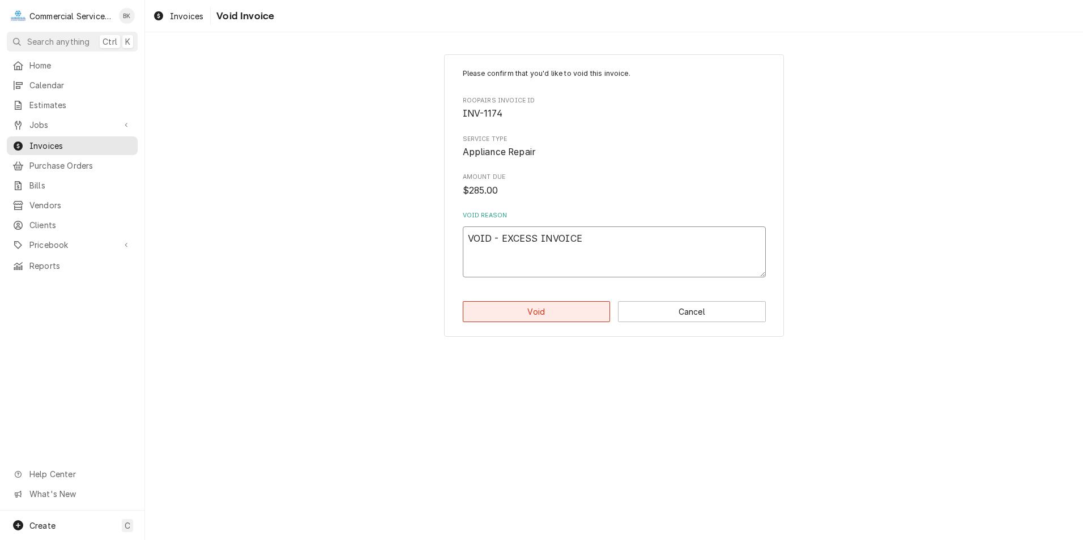
type textarea "VOID - EXCESS INVOICE"
click at [554, 305] on button "Void" at bounding box center [537, 311] width 148 height 21
type textarea "x"
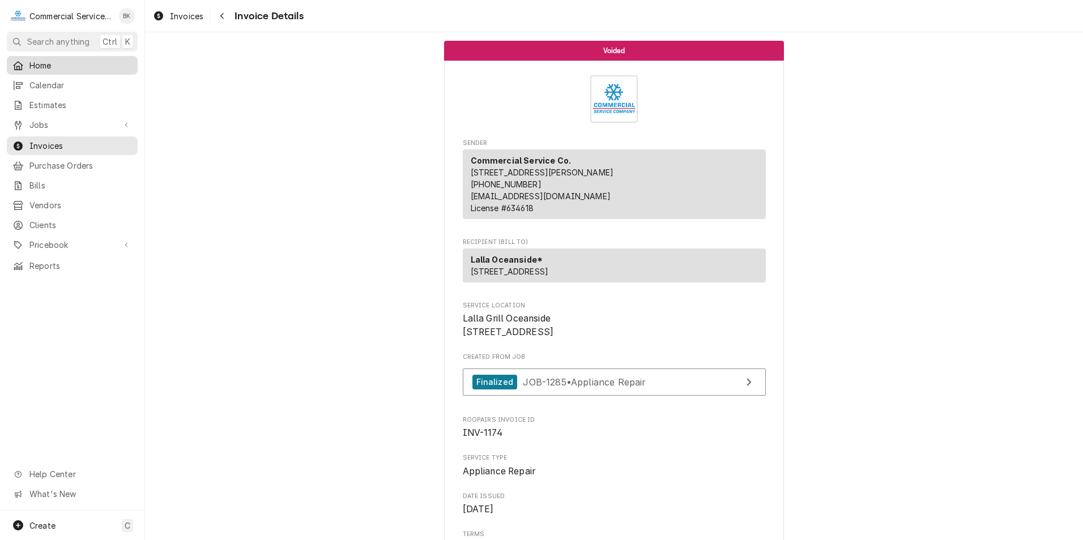
click at [48, 65] on span "Home" at bounding box center [80, 65] width 103 height 12
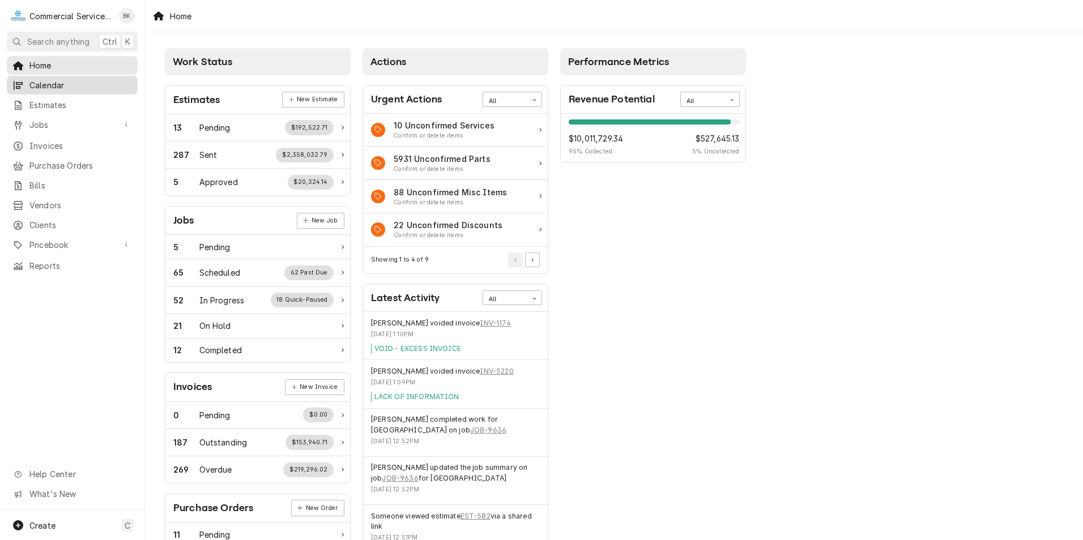
click at [55, 81] on span "Calendar" at bounding box center [80, 85] width 103 height 12
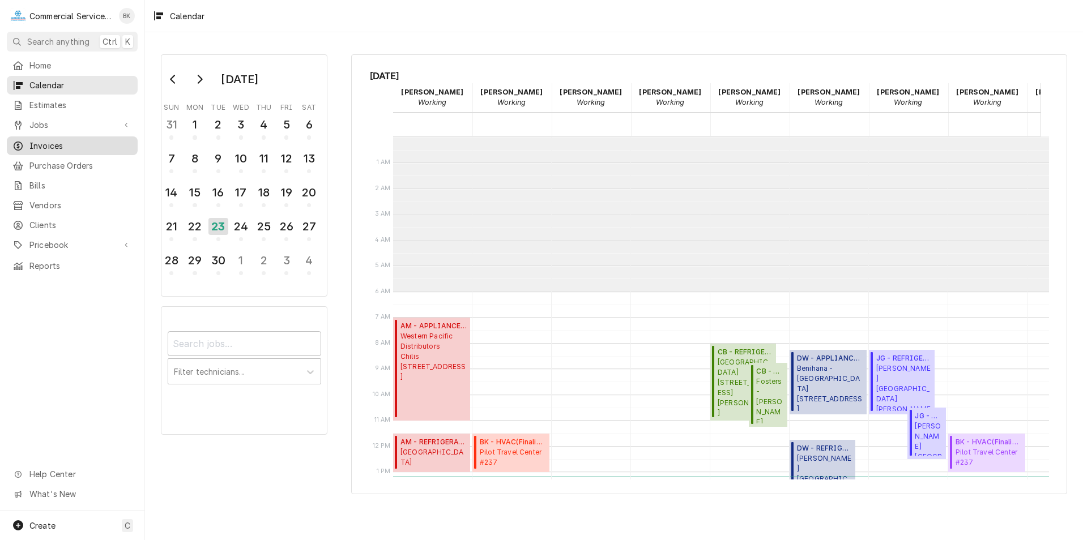
click at [50, 140] on span "Invoices" at bounding box center [80, 146] width 103 height 12
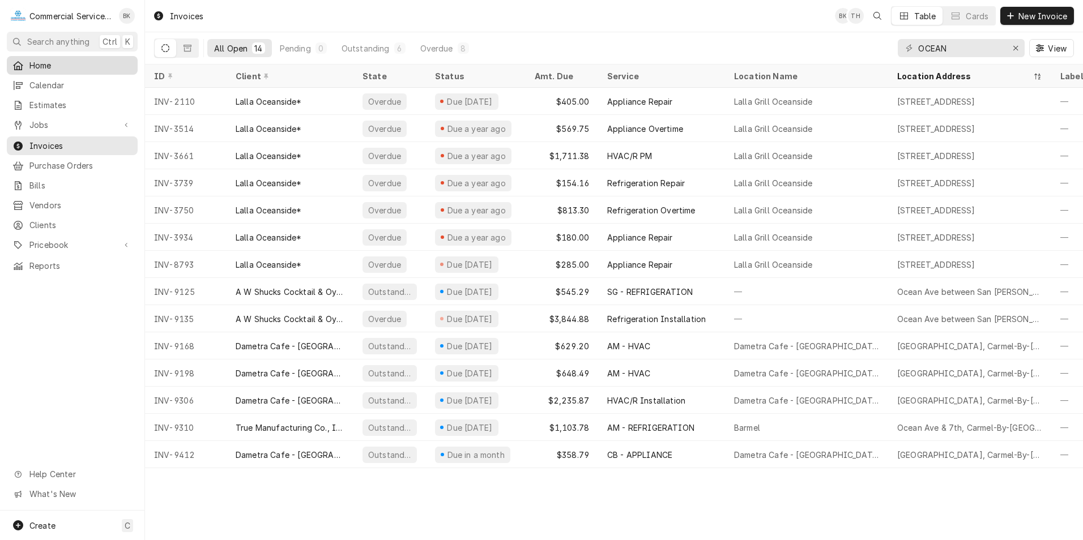
click at [77, 59] on span "Home" at bounding box center [80, 65] width 103 height 12
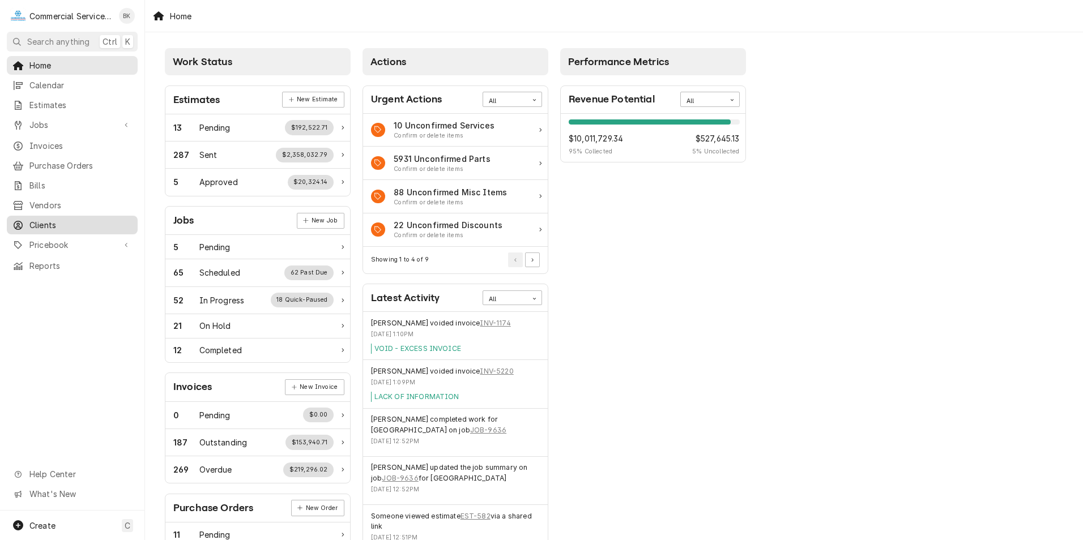
click at [58, 220] on span "Clients" at bounding box center [80, 225] width 103 height 12
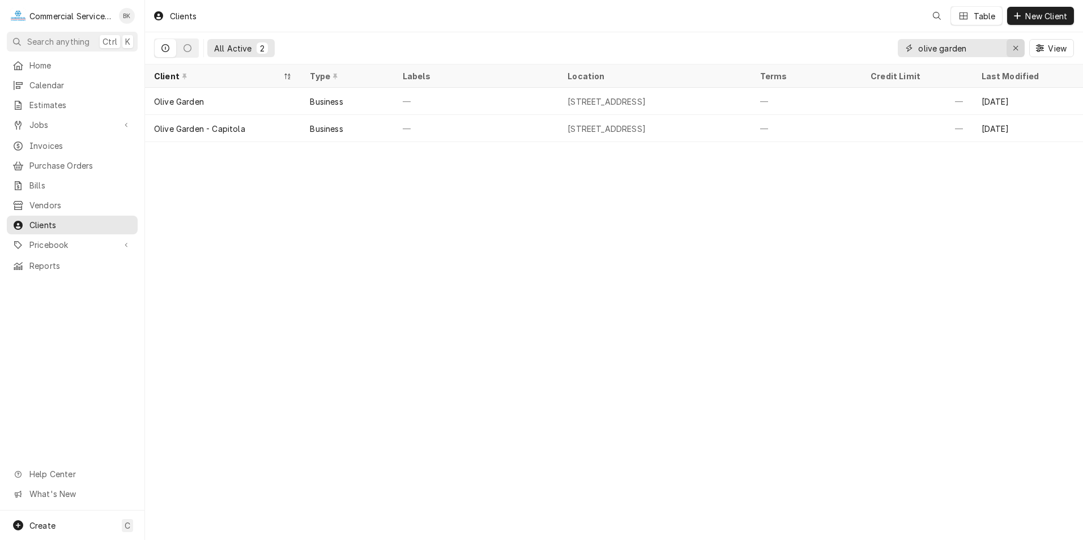
click at [1013, 47] on icon "Erase input" at bounding box center [1016, 48] width 6 height 8
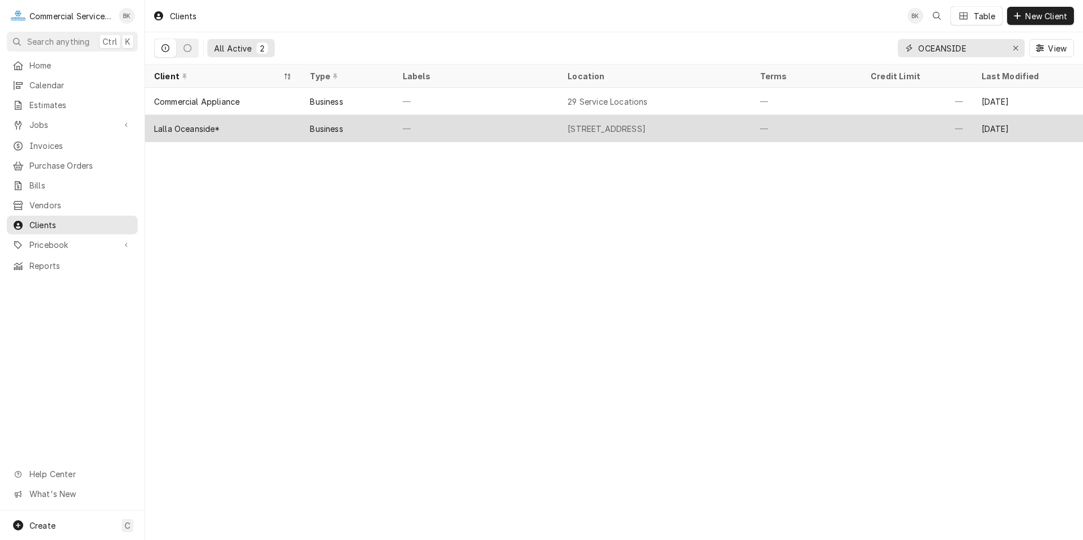
type input "OCEANSIDE"
click at [310, 116] on div "Business" at bounding box center [347, 128] width 92 height 27
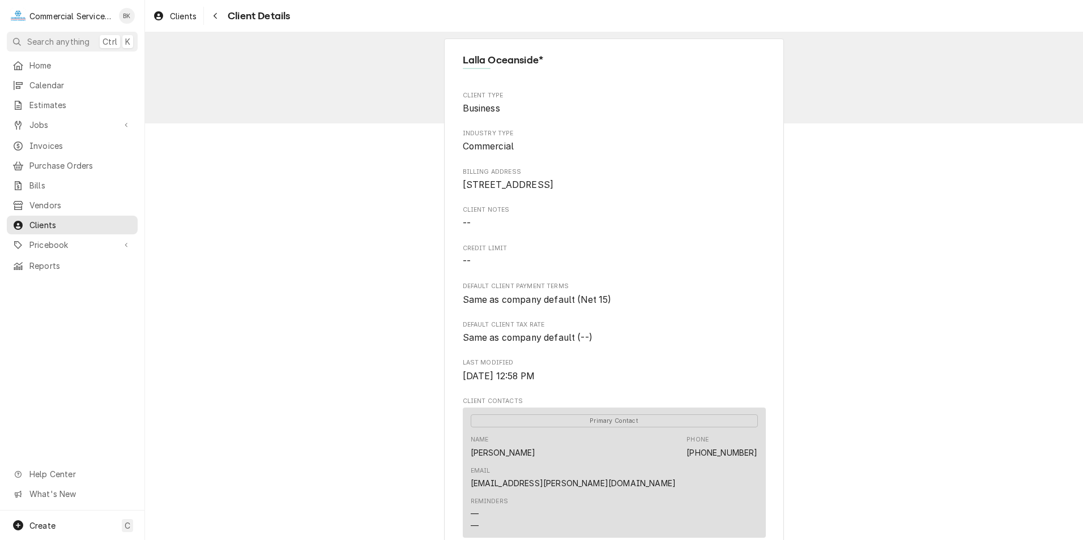
scroll to position [689, 0]
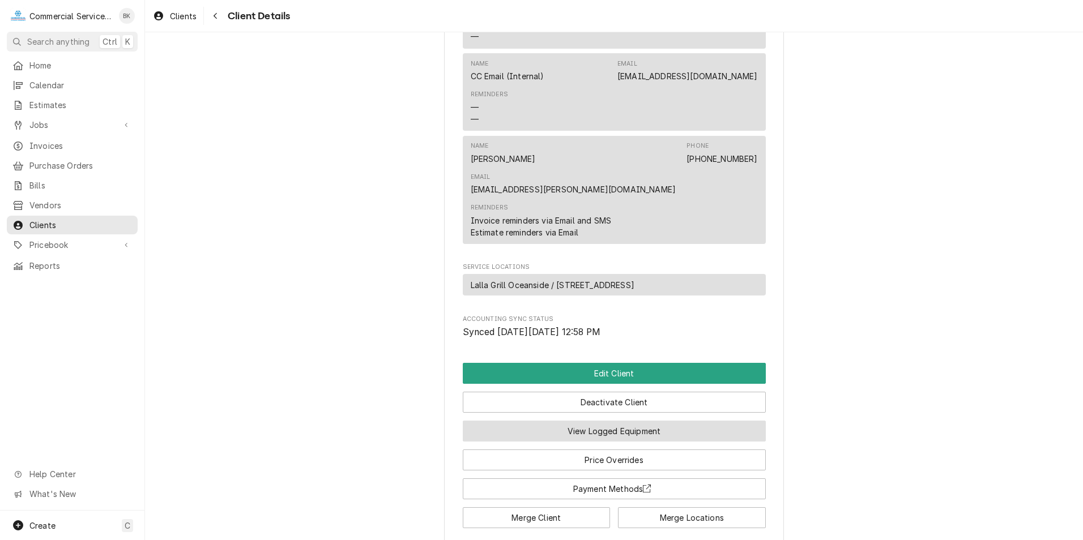
click at [626, 421] on button "View Logged Equipment" at bounding box center [614, 431] width 303 height 21
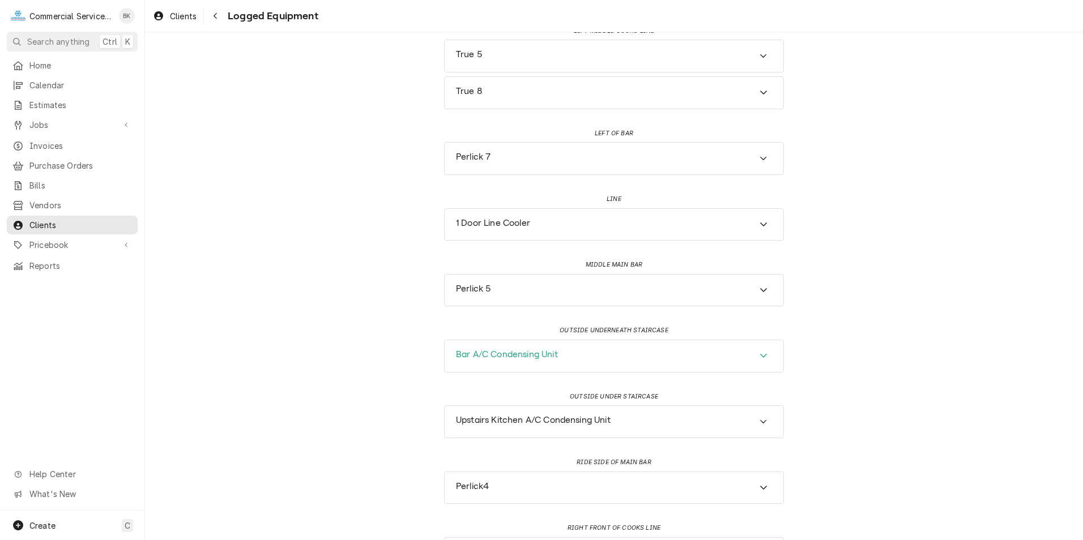
scroll to position [1699, 0]
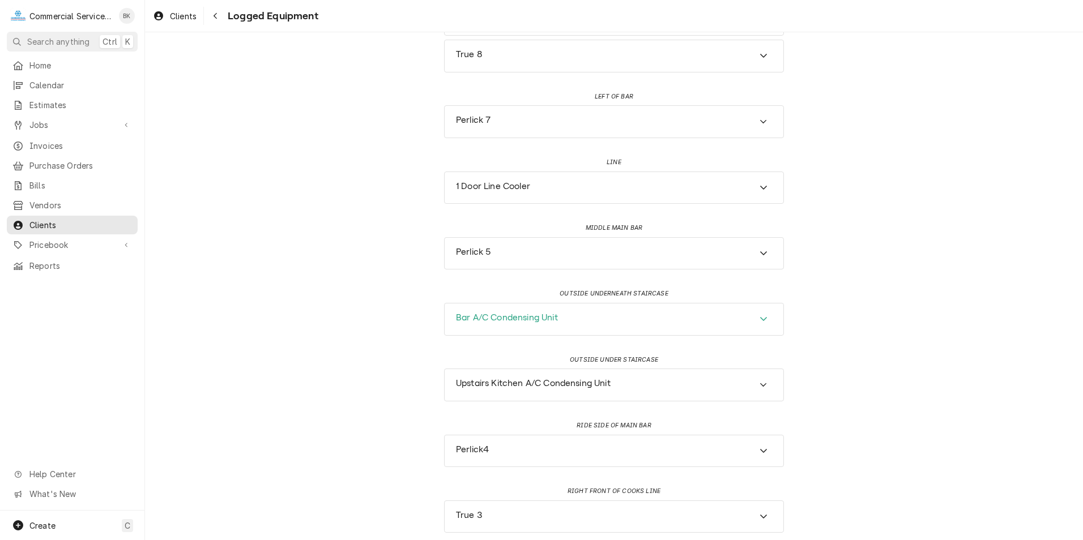
click at [521, 318] on h3 "Bar A/C Condensing Unit" at bounding box center [507, 318] width 102 height 11
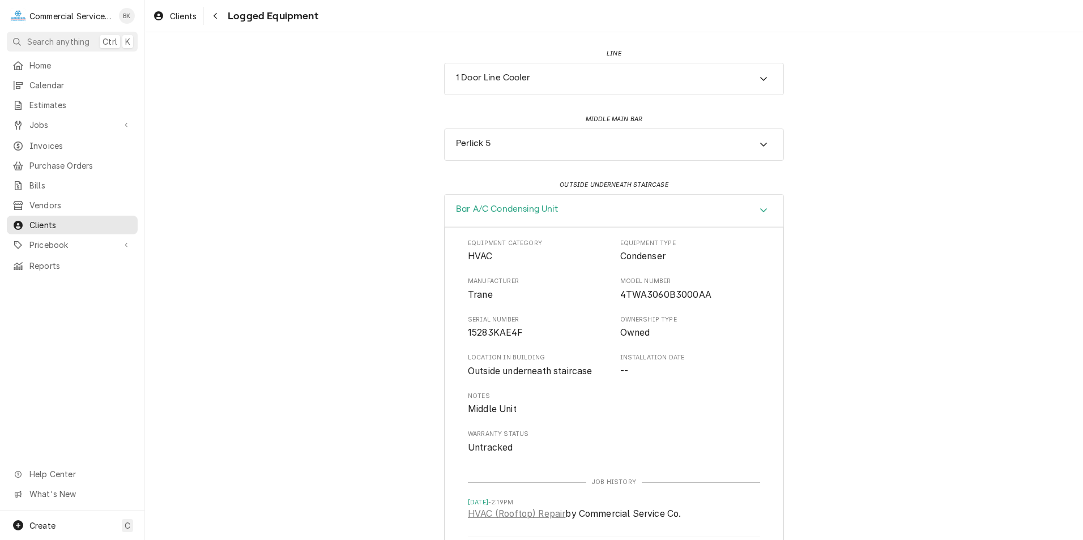
scroll to position [1812, 0]
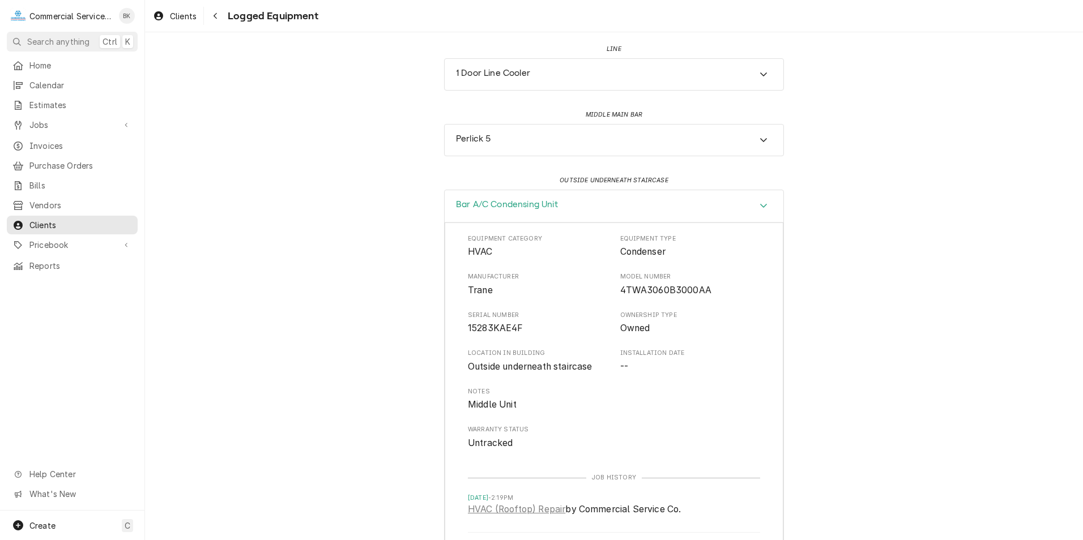
click at [755, 206] on div "Accordion Header" at bounding box center [763, 206] width 17 height 14
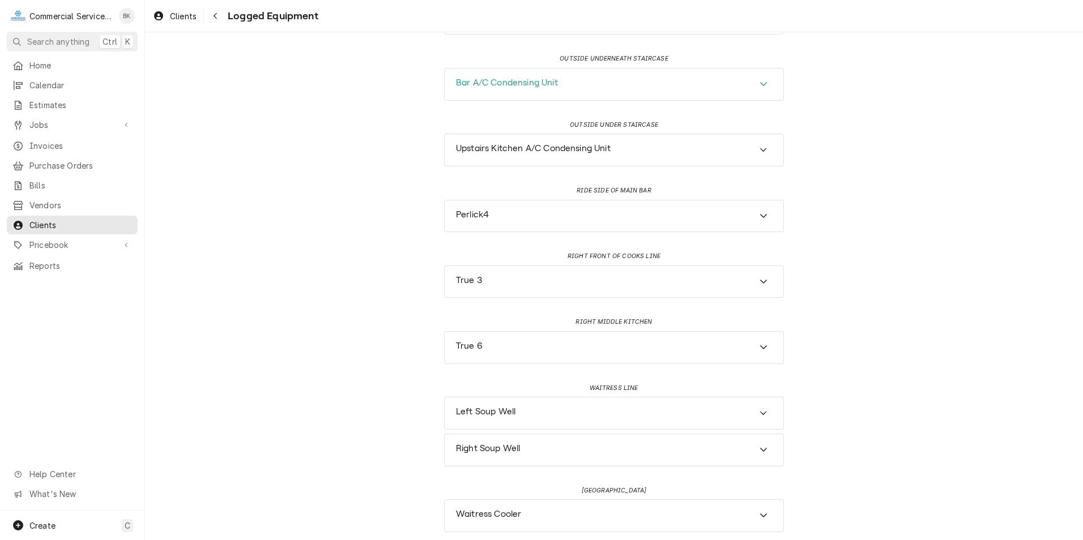
scroll to position [1938, 0]
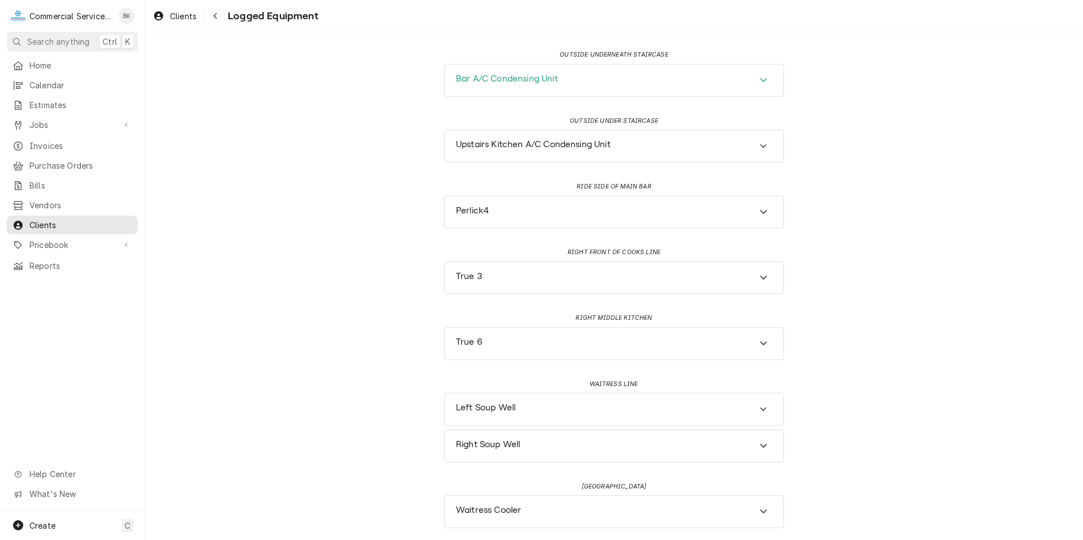
click at [557, 86] on div "Bar A/C Condensing Unit" at bounding box center [614, 81] width 339 height 32
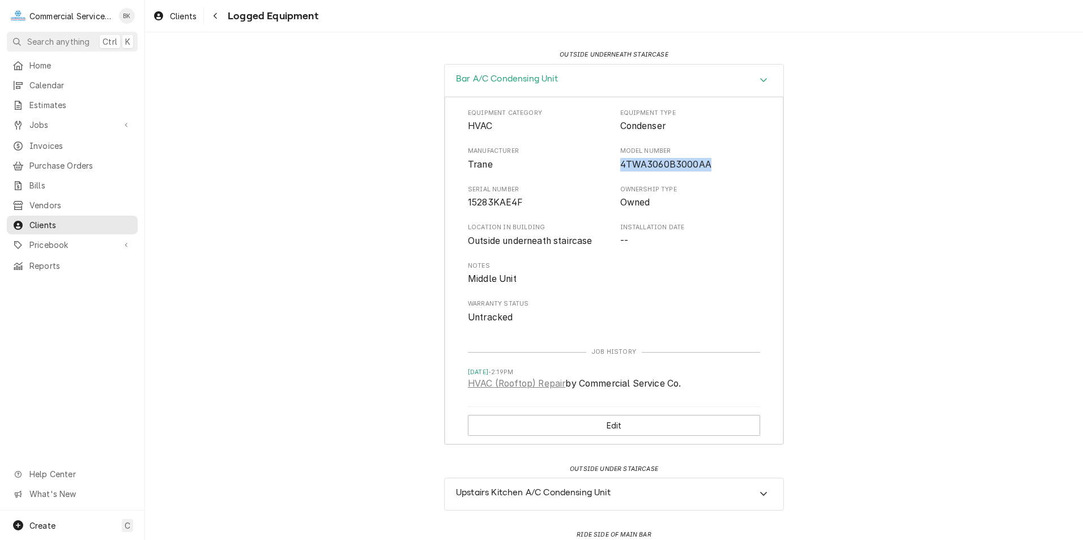
drag, startPoint x: 707, startPoint y: 164, endPoint x: 616, endPoint y: 166, distance: 90.6
click at [620, 166] on span "4TWA3060B3000AA" at bounding box center [690, 165] width 140 height 14
copy span "4TWA3060B3000AA"
